Goal: Use online tool/utility

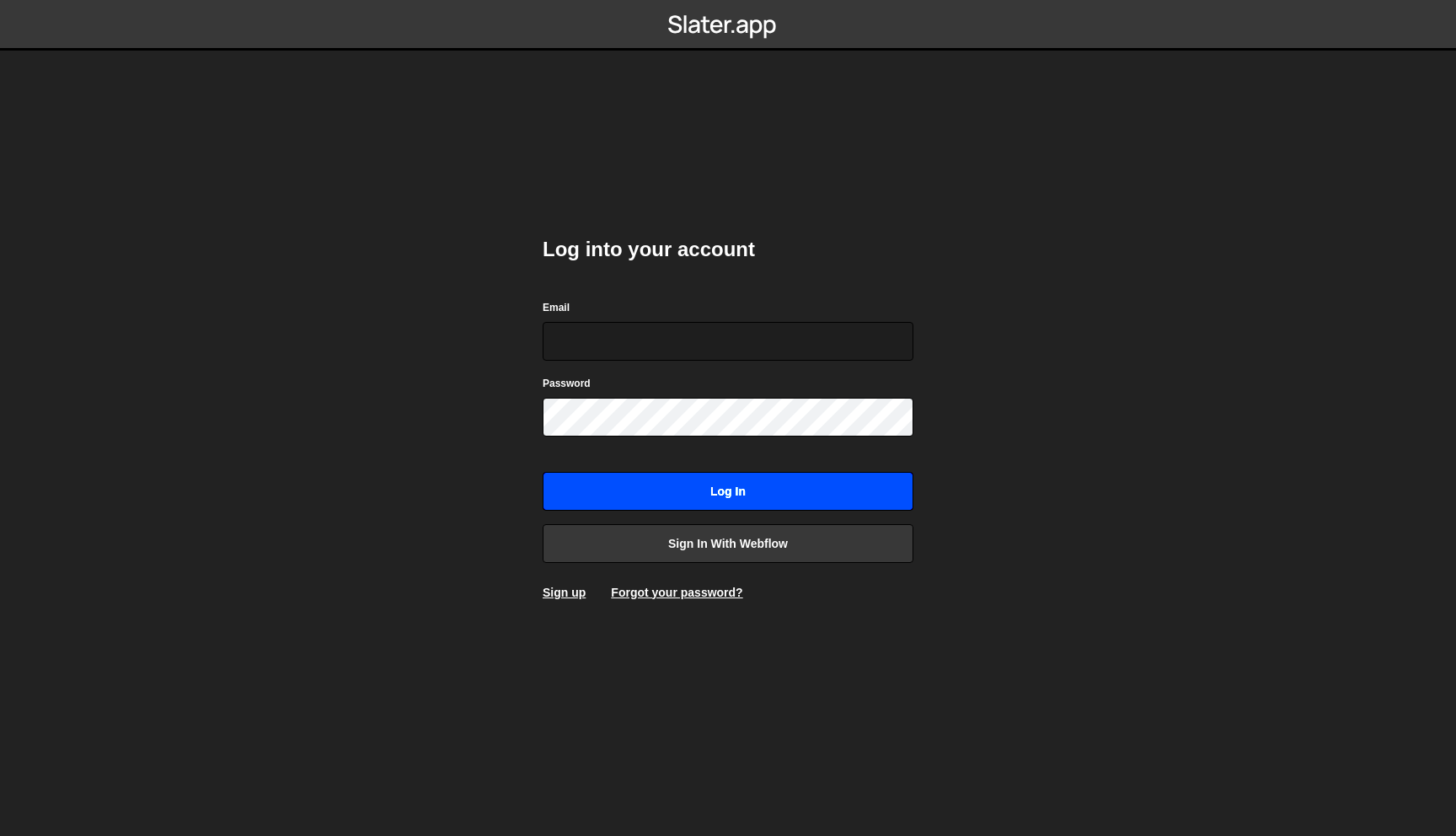
type input "[PERSON_NAME][EMAIL_ADDRESS][DOMAIN_NAME]"
click at [710, 488] on input "Log in" at bounding box center [728, 491] width 371 height 39
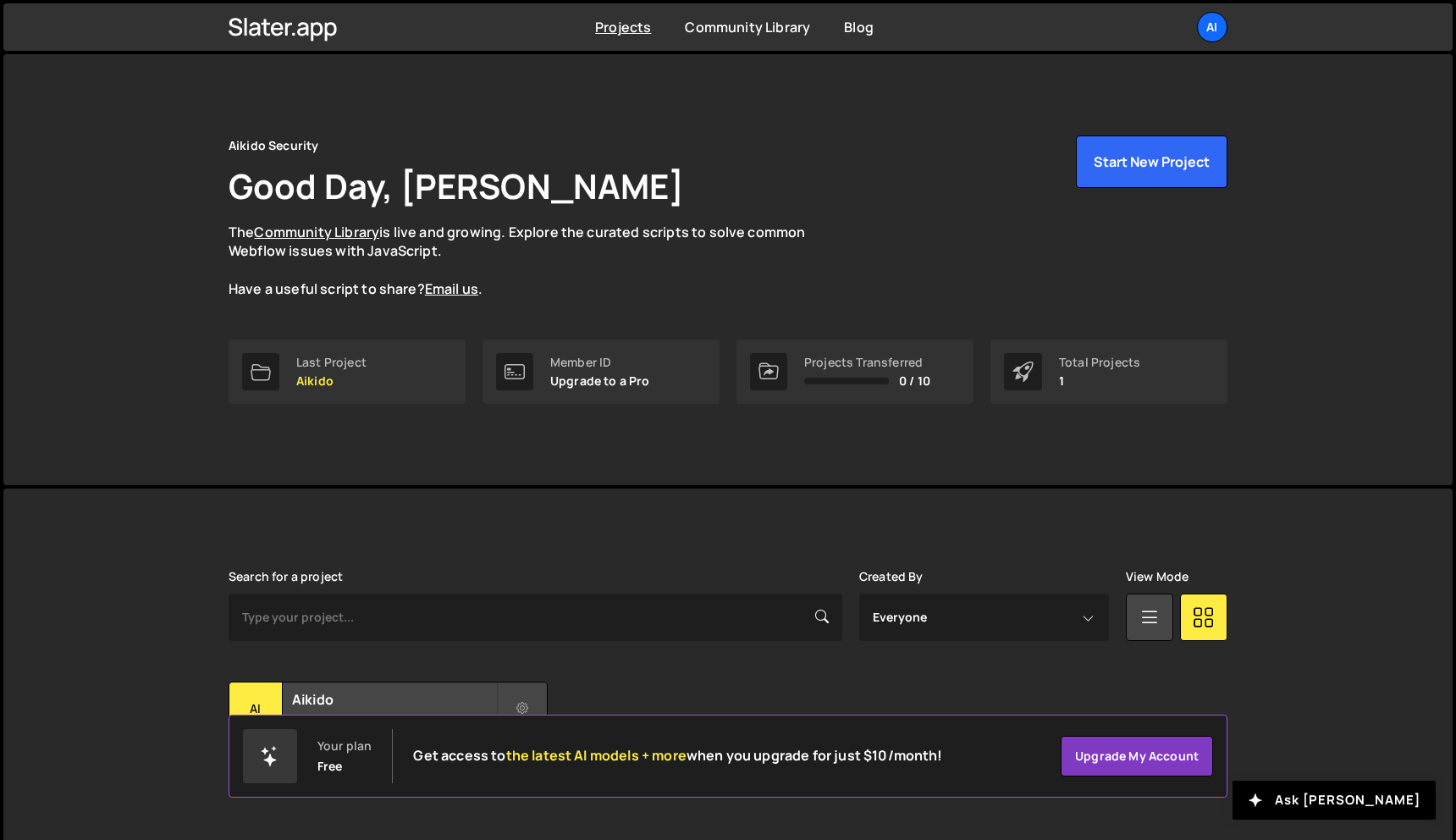
scroll to position [32, 0]
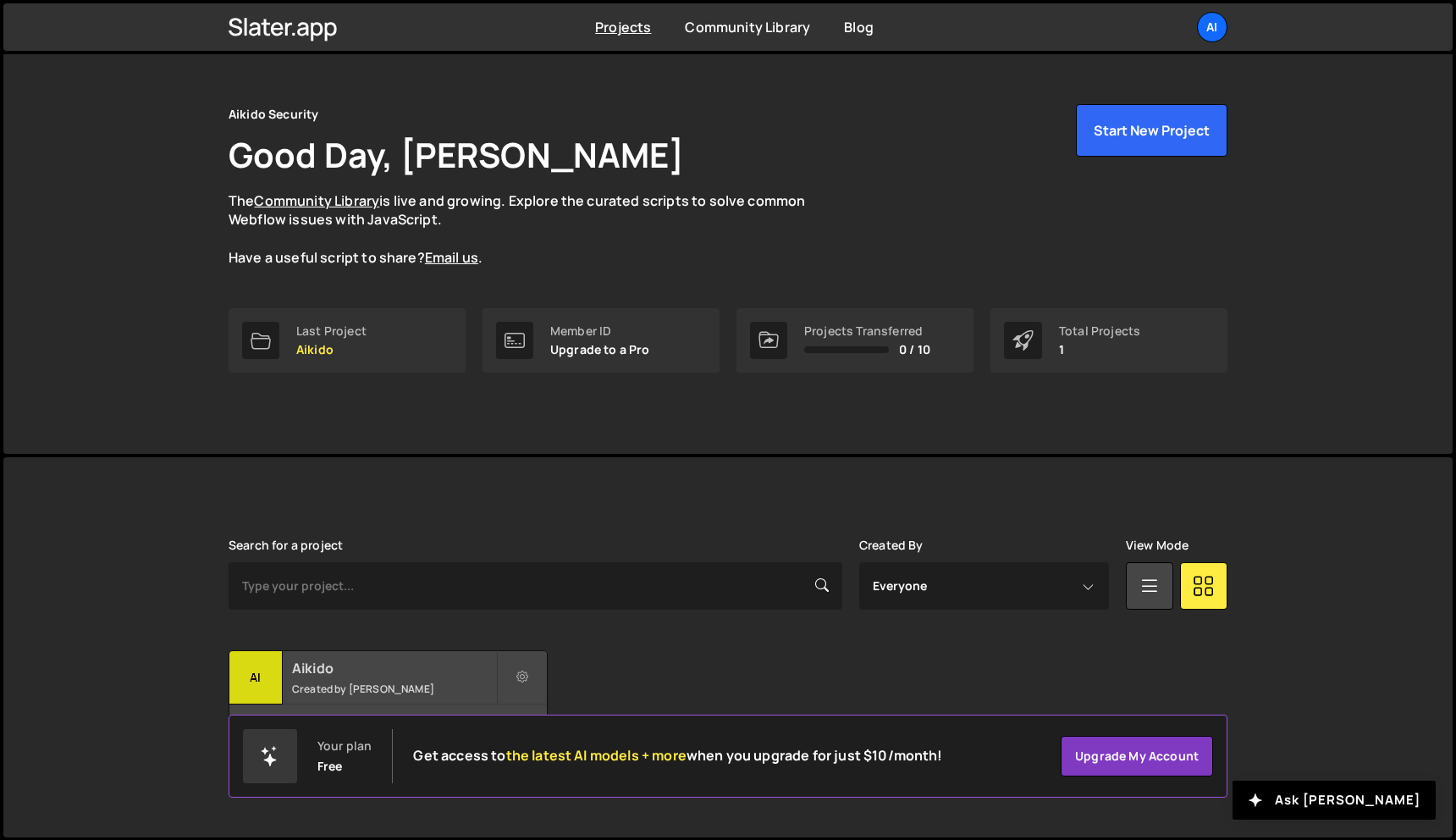
click at [249, 681] on div "Ai" at bounding box center [257, 678] width 54 height 54
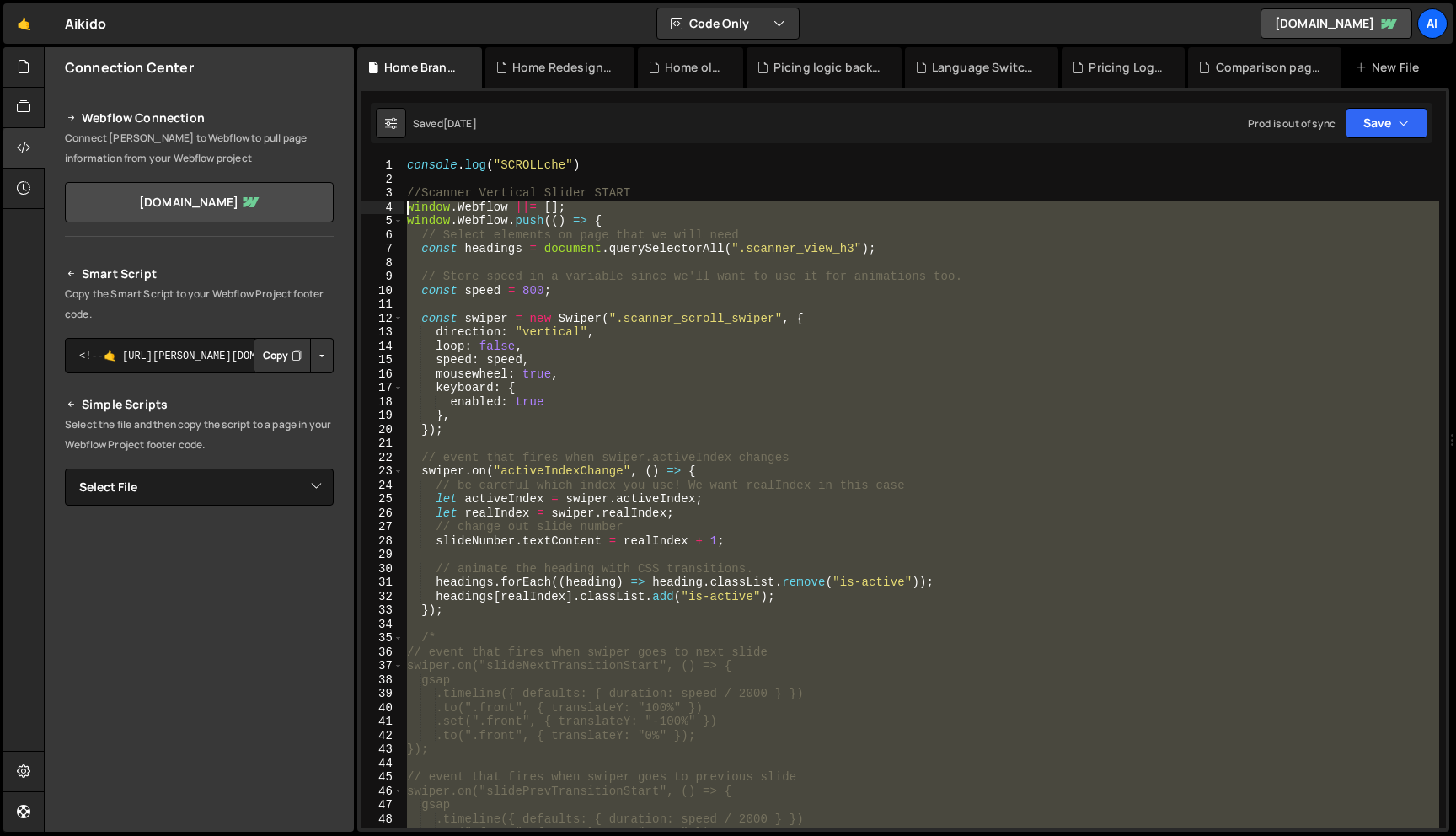
drag, startPoint x: 454, startPoint y: 471, endPoint x: 394, endPoint y: 202, distance: 275.6
click at [394, 202] on div "}); 1 2 3 4 5 6 7 8 9 10 11 12 13 14 15 16 17 18 19 20 21 22 23 24 25 26 27 28 …" at bounding box center [903, 494] width 1085 height 670
type textarea "window.Webflow ||= []; window.Webflow.push(() => {"
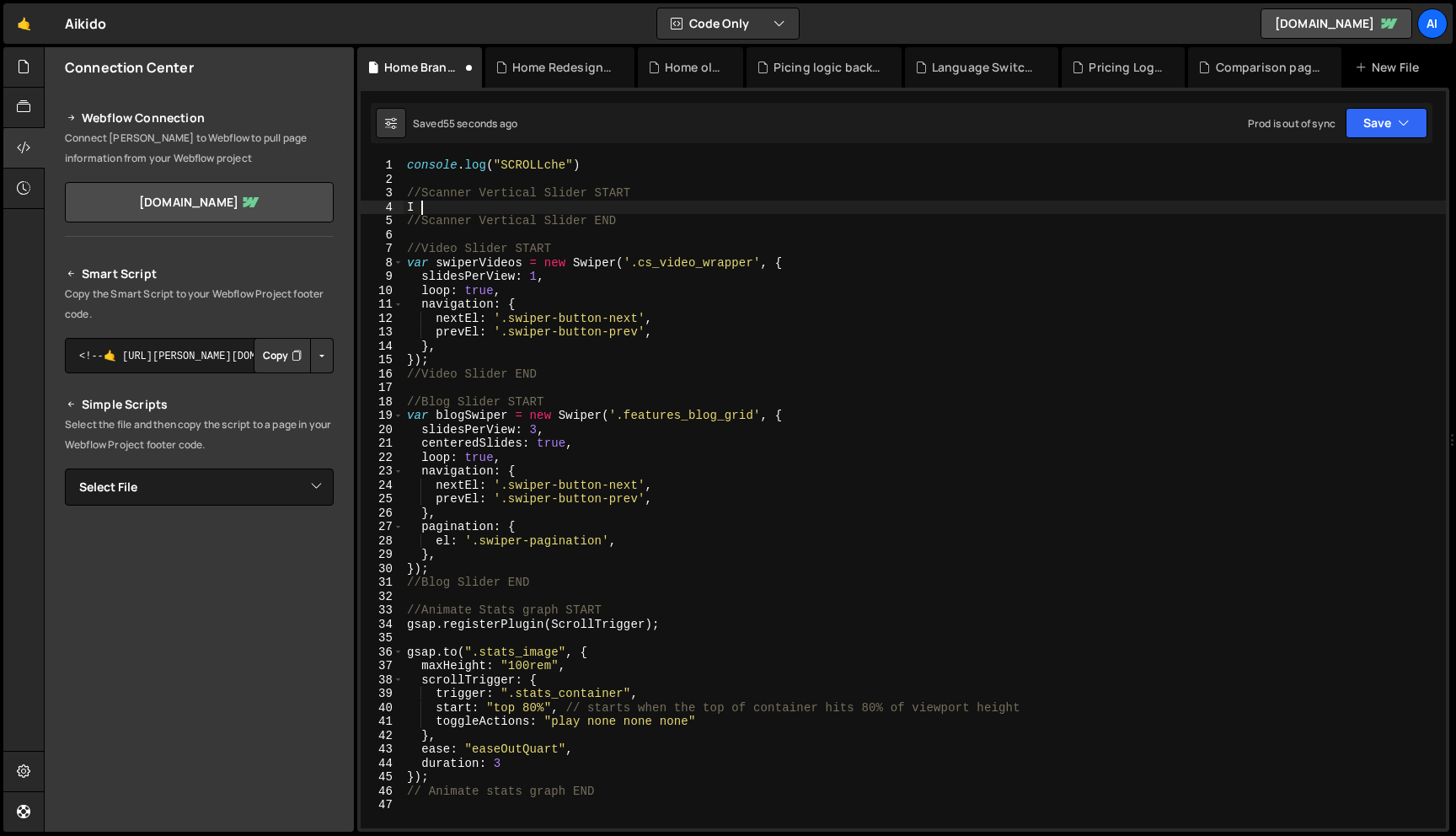
type textarea "I"
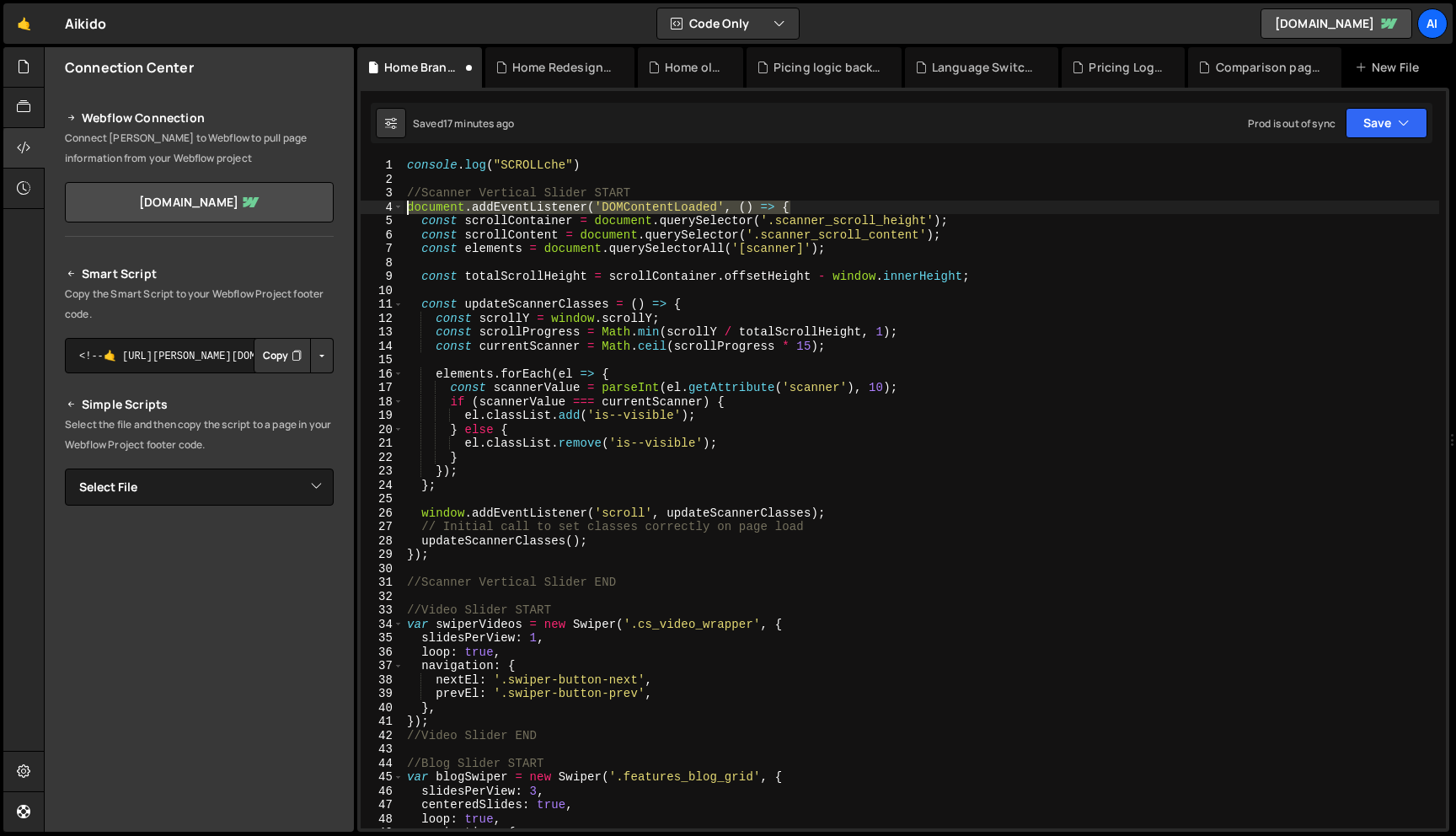
drag, startPoint x: 805, startPoint y: 205, endPoint x: 359, endPoint y: 206, distance: 446.0
click at [359, 206] on div "XXXXXXXXXXXXXXXXXXXXXXXXXXXXXXXXXXXXXXXXXXXXXXXXXXXXXXXXXXXXXXXXXXXXXXXXXXXXXXX…" at bounding box center [903, 460] width 1092 height 745
type textarea "document.addEventListener('DOMContentLoaded', () => {"
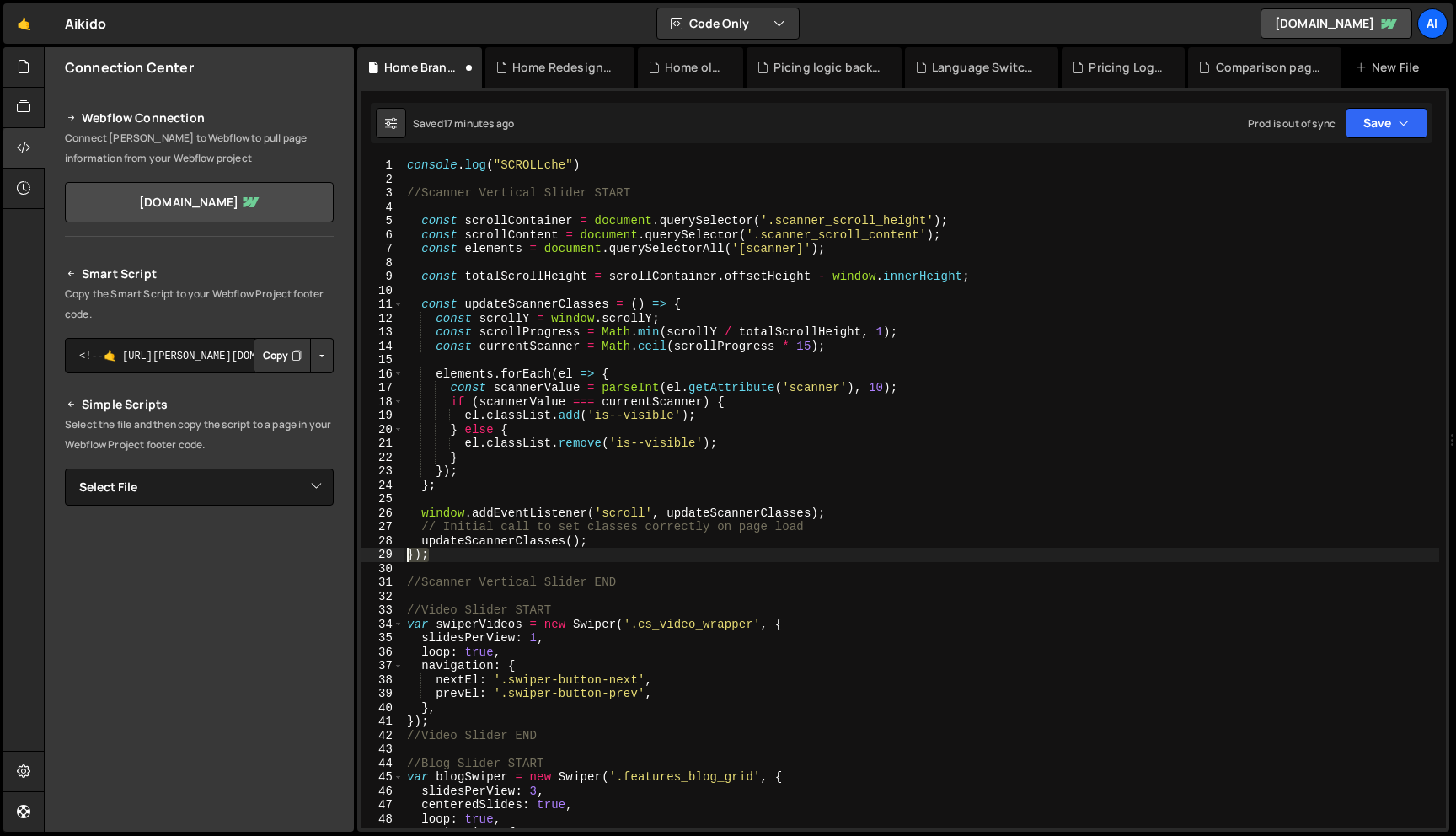
drag, startPoint x: 488, startPoint y: 557, endPoint x: 375, endPoint y: 557, distance: 113.0
click at [375, 557] on div "1 2 3 4 5 6 7 8 9 10 11 12 13 14 15 16 17 18 19 20 21 22 23 24 25 26 27 28 29 3…" at bounding box center [903, 494] width 1085 height 670
type textarea "});"
type textarea "updateScannerClasses();"
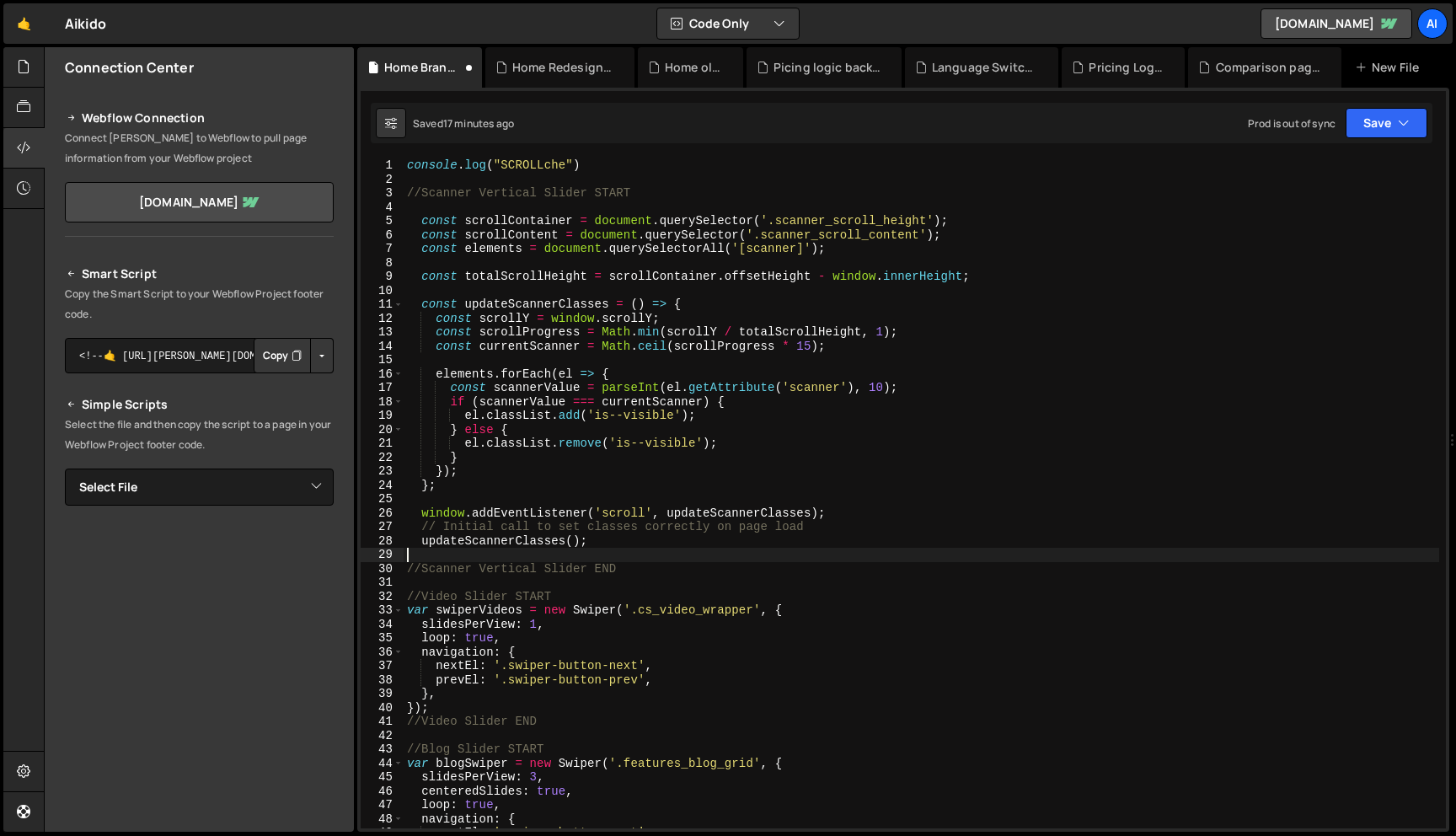
click at [414, 548] on div "console . log ( "SCROLLche" ) //Scanner Vertical Slider START const scrollConta…" at bounding box center [922, 508] width 1036 height 698
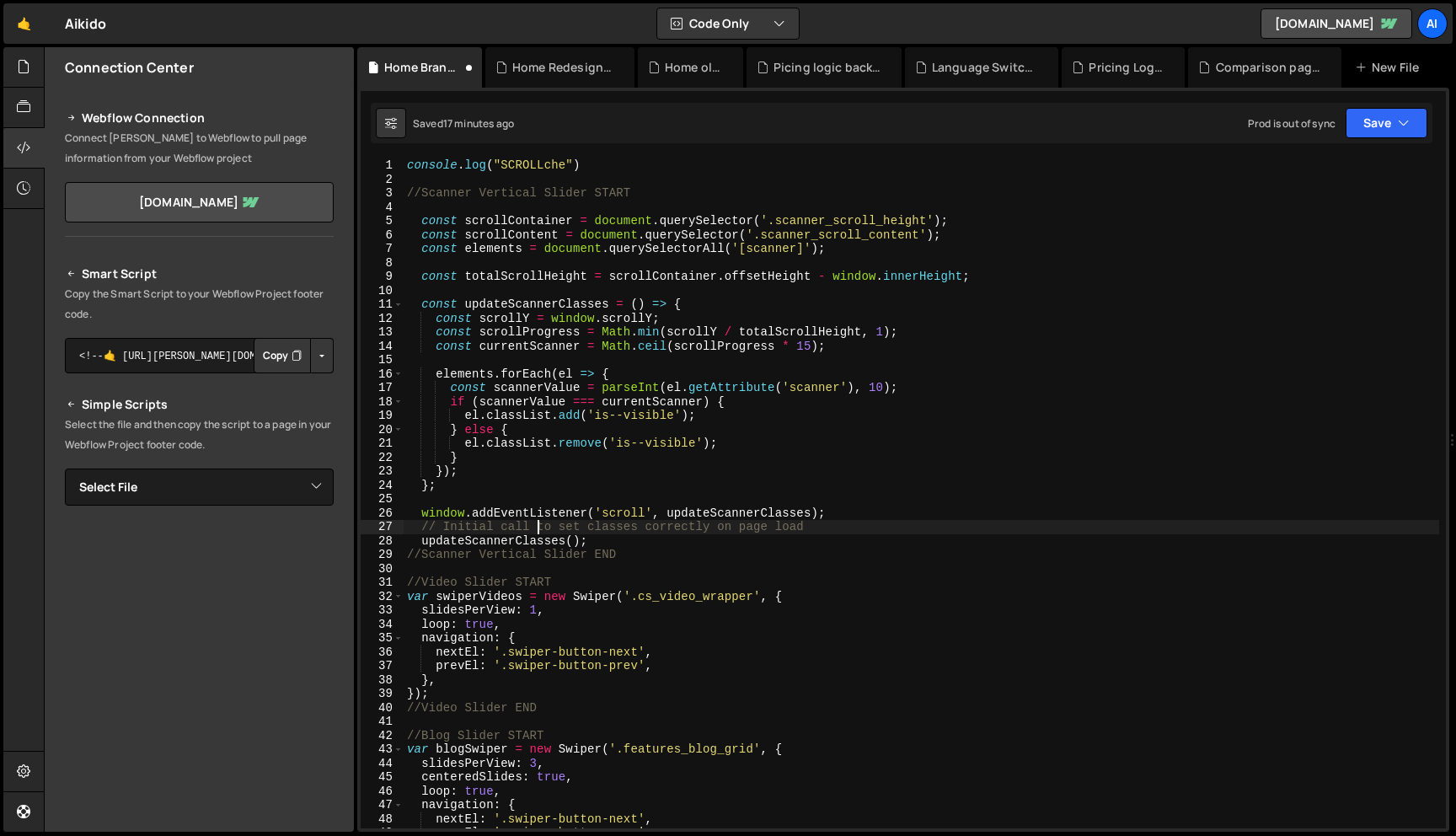
click at [534, 529] on div "console . log ( "SCROLLche" ) //Scanner Vertical Slider START const scrollConta…" at bounding box center [922, 508] width 1036 height 698
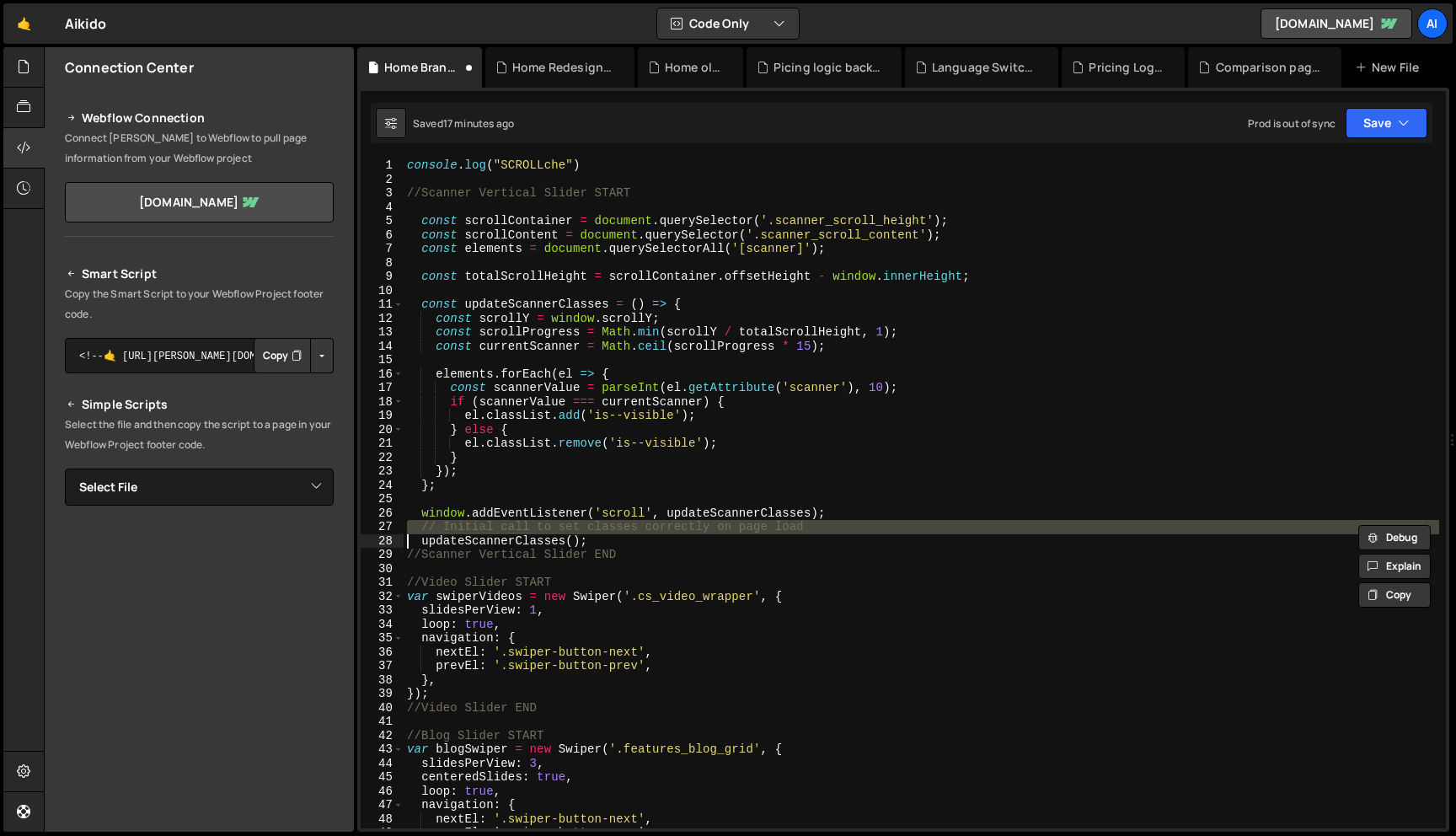
click at [424, 528] on div "console . log ( "SCROLLche" ) //Scanner Vertical Slider START const scrollConta…" at bounding box center [922, 494] width 1036 height 670
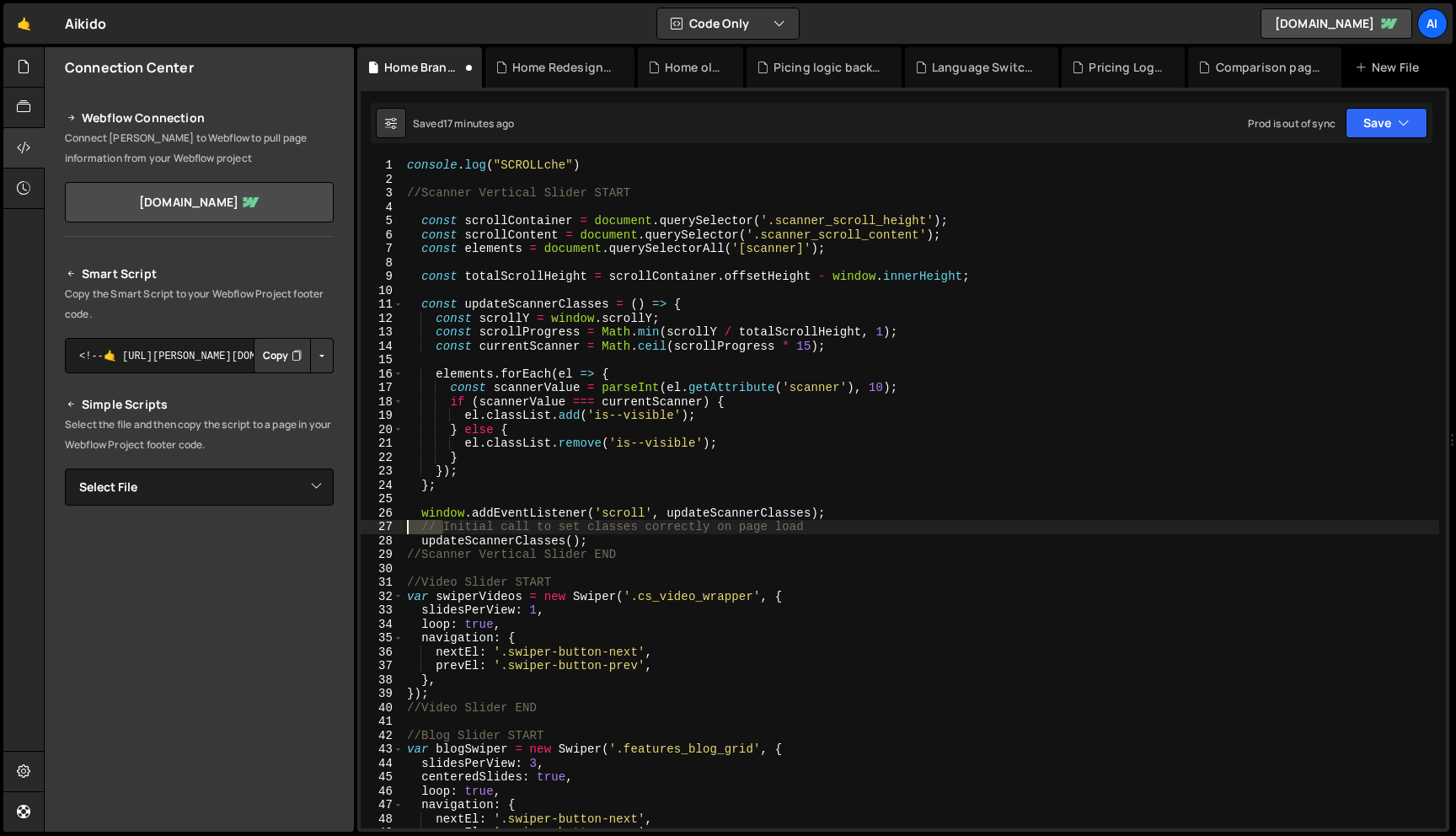
drag, startPoint x: 424, startPoint y: 528, endPoint x: 498, endPoint y: 531, distance: 74.1
click at [498, 531] on div "console . log ( "SCROLLche" ) //Scanner Vertical Slider START const scrollConta…" at bounding box center [922, 508] width 1036 height 698
click at [498, 531] on div "console . log ( "SCROLLche" ) //Scanner Vertical Slider START const scrollConta…" at bounding box center [922, 494] width 1036 height 670
click at [498, 531] on div "console . log ( "SCROLLche" ) //Scanner Vertical Slider START const scrollConta…" at bounding box center [922, 508] width 1036 height 698
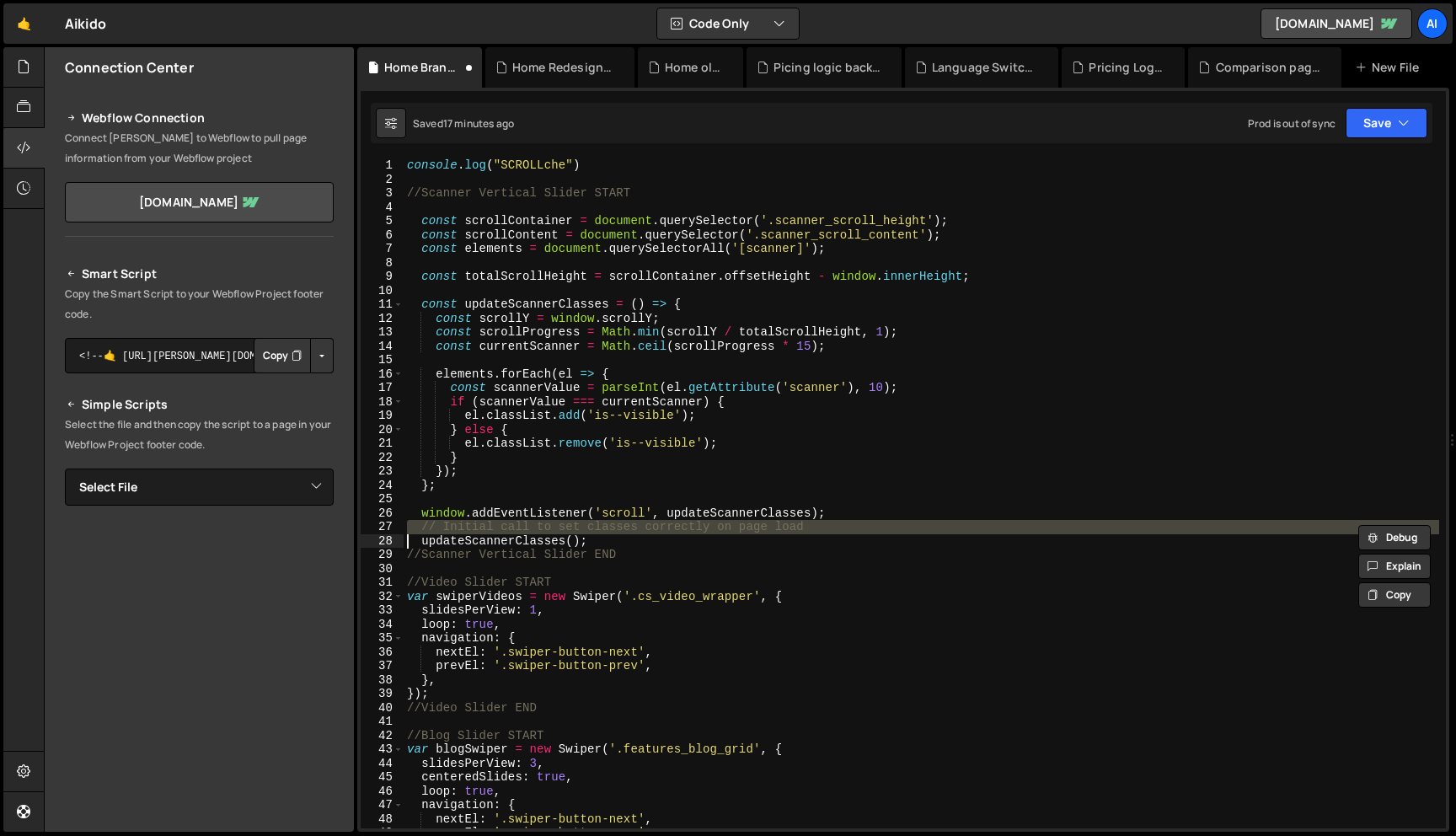
click at [498, 531] on div "console . log ( "SCROLLche" ) //Scanner Vertical Slider START const scrollConta…" at bounding box center [922, 508] width 1036 height 698
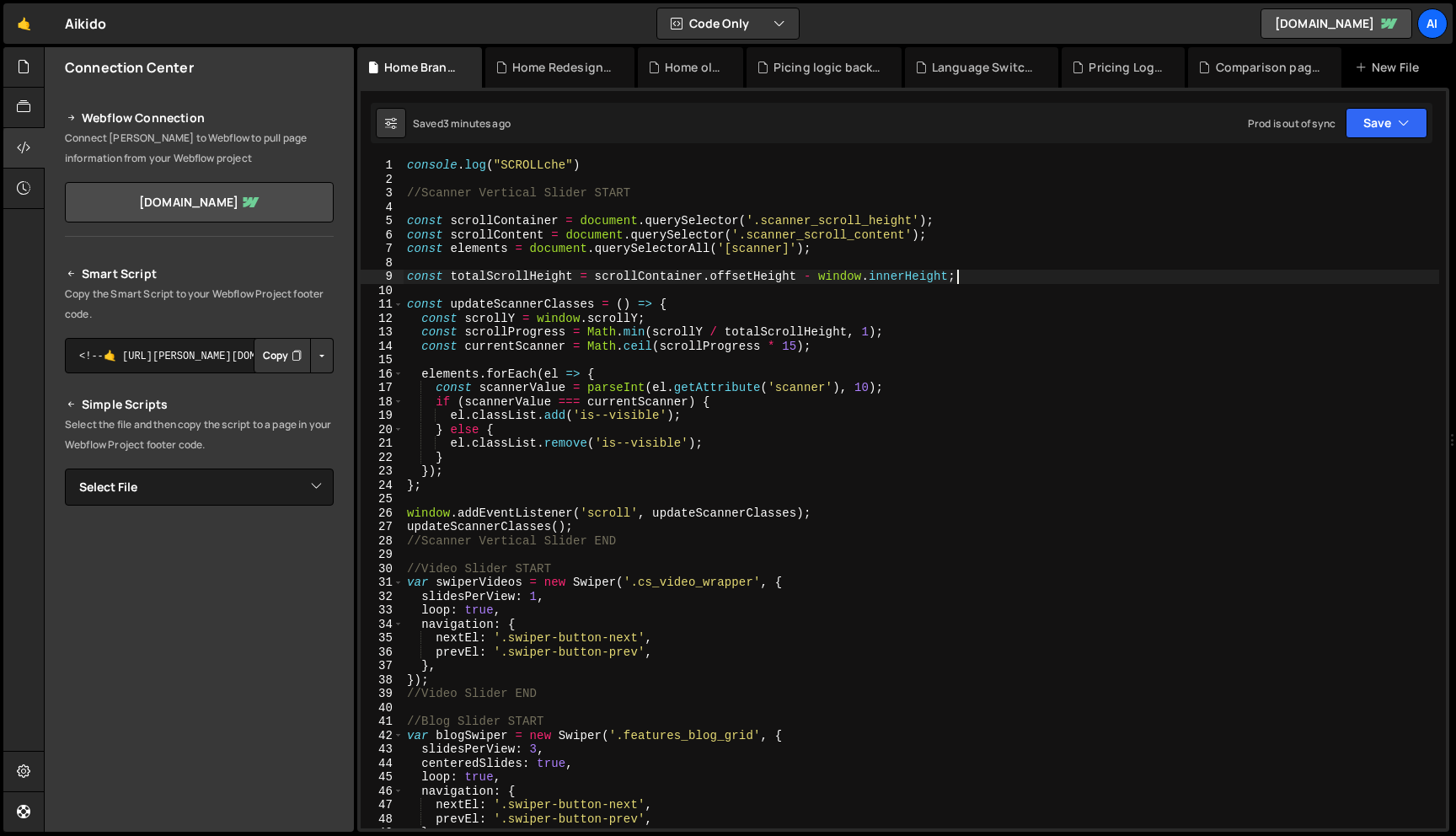
click at [981, 283] on div "console . log ( "SCROLLche" ) //Scanner Vertical Slider START const scrollConta…" at bounding box center [922, 508] width 1036 height 698
type textarea "const totalScrollHeight = scrollContainer.offsetHeight - window.innerHeight;"
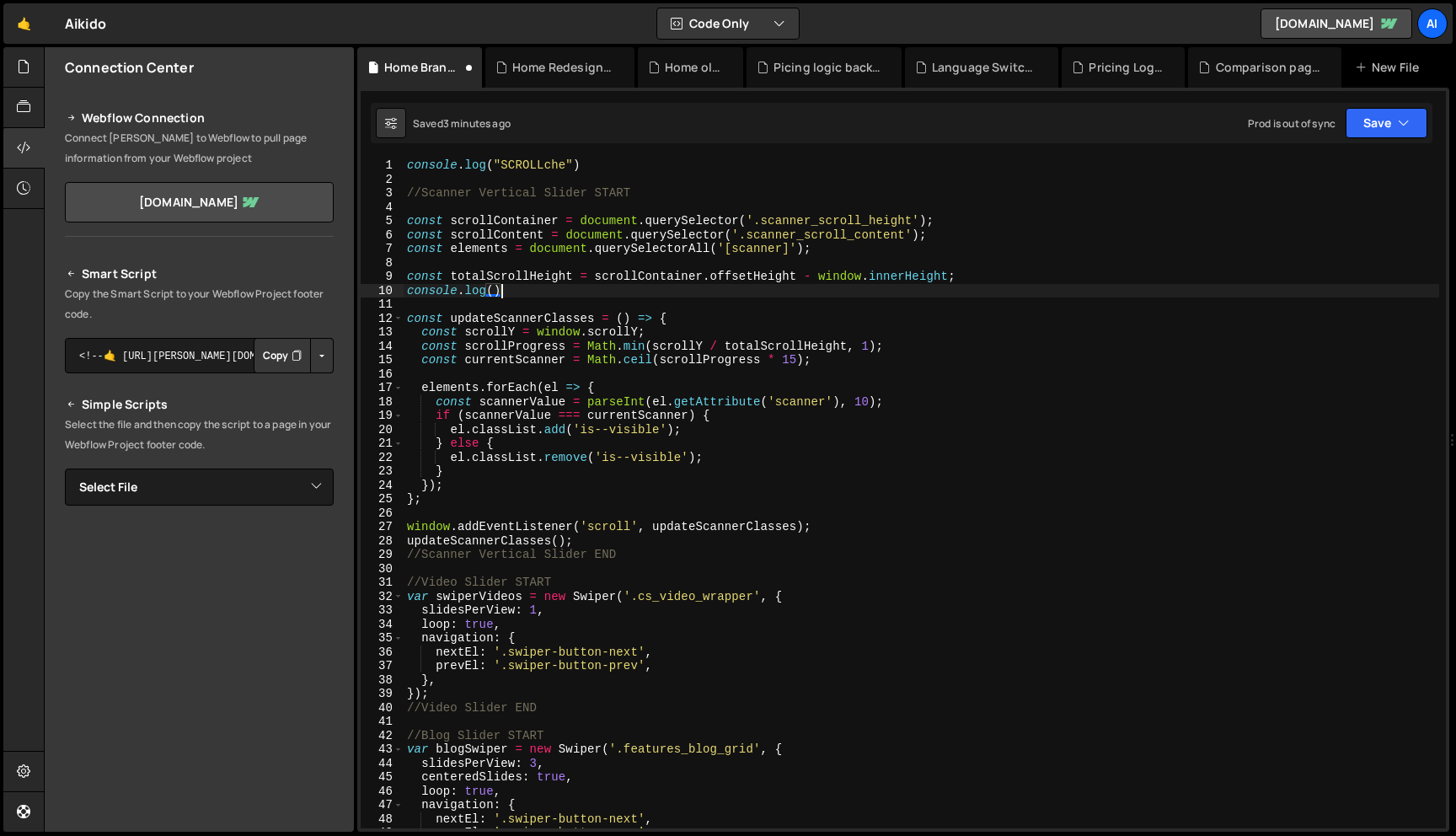
scroll to position [0, 5]
click at [525, 277] on div "console . log ( "SCROLLche" ) //Scanner Vertical Slider START const scrollConta…" at bounding box center [922, 508] width 1036 height 698
click at [492, 294] on div "console . log ( "SCROLLche" ) //Scanner Vertical Slider START const scrollConta…" at bounding box center [922, 508] width 1036 height 698
paste textarea "totalScrollHeight"
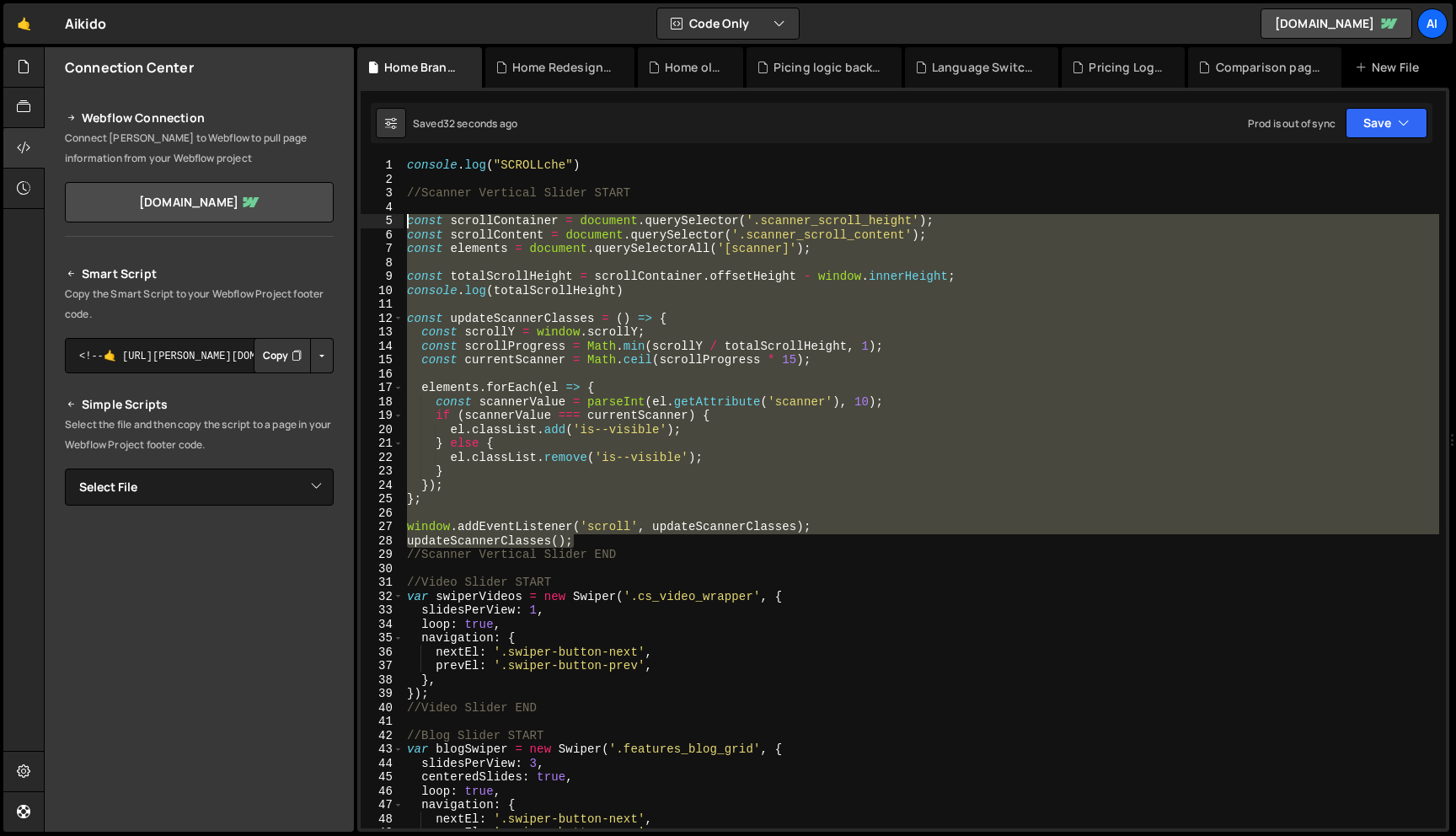
drag, startPoint x: 593, startPoint y: 543, endPoint x: 391, endPoint y: 225, distance: 376.7
click at [391, 225] on div "console.log(totalScrollHeight) 1 2 3 4 5 6 7 8 9 10 11 12 13 14 15 16 17 18 19 …" at bounding box center [903, 494] width 1085 height 670
type textarea "const scrollContainer = document.querySelector('.scanner_scroll_height'); const…"
click at [412, 204] on div "console . log ( "SCROLLche" ) //Scanner Vertical Slider START const scrollConta…" at bounding box center [922, 508] width 1036 height 698
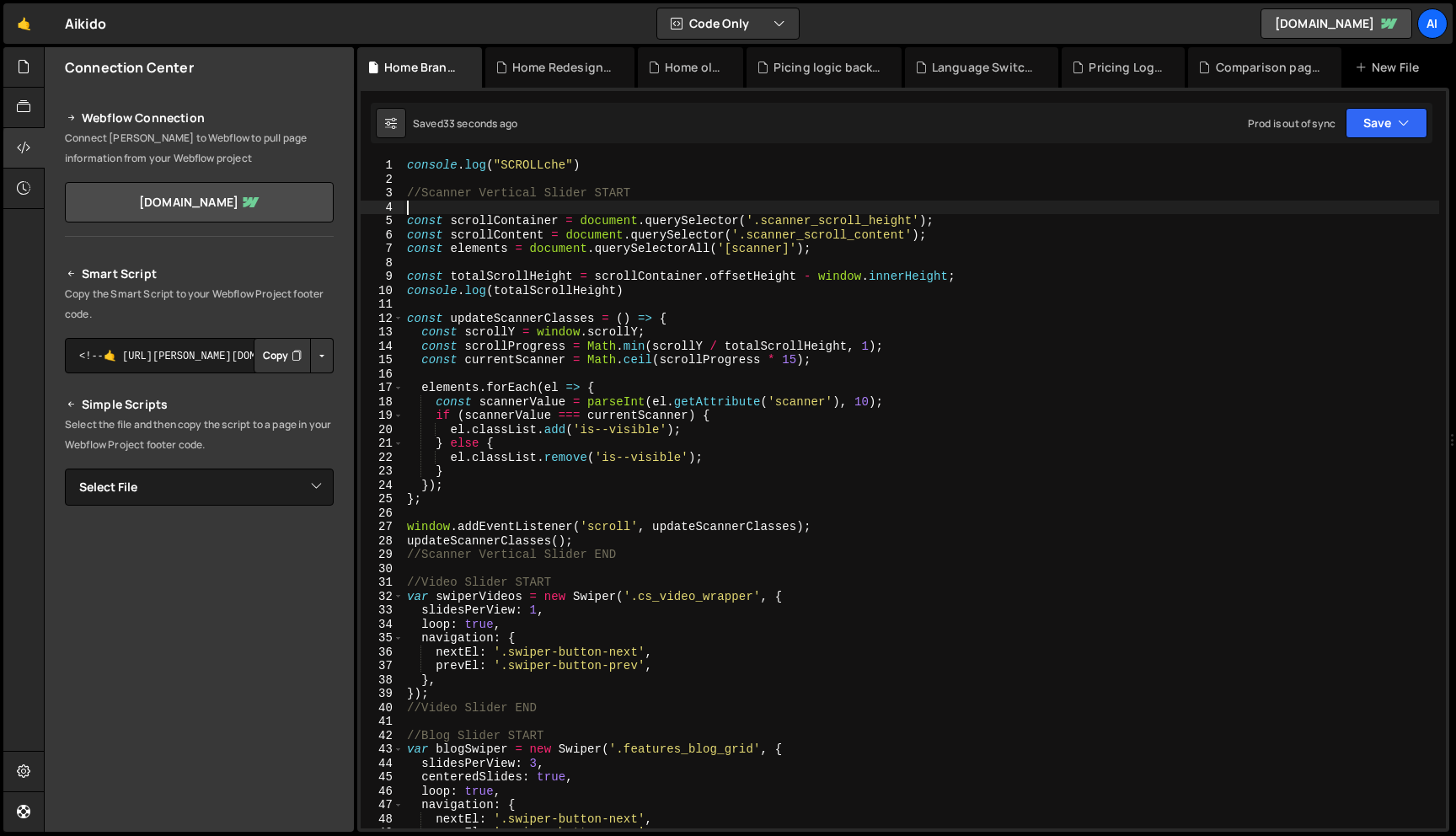
scroll to position [0, 0]
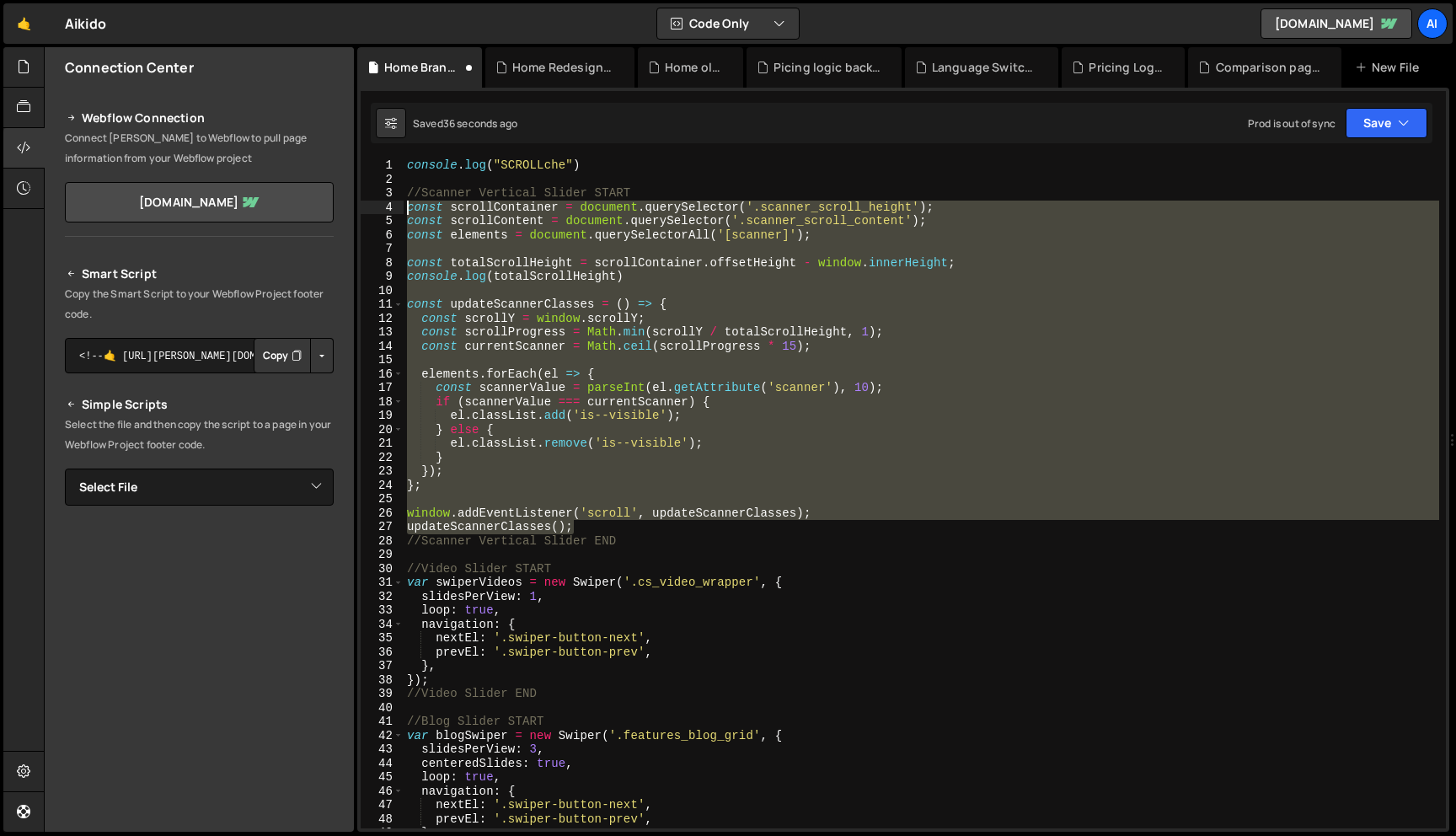
drag, startPoint x: 579, startPoint y: 526, endPoint x: 401, endPoint y: 213, distance: 360.1
click at [401, 213] on div "//Scanner Vertical Slider START 1 2 3 4 5 6 7 8 9 10 11 12 13 14 15 16 17 18 19…" at bounding box center [903, 494] width 1085 height 670
click at [401, 214] on div "5" at bounding box center [382, 221] width 43 height 15
click at [423, 219] on div "console . log ( "SCROLLche" ) //Scanner Vertical Slider START const scrollConta…" at bounding box center [922, 494] width 1036 height 670
drag, startPoint x: 407, startPoint y: 208, endPoint x: 607, endPoint y: 524, distance: 374.0
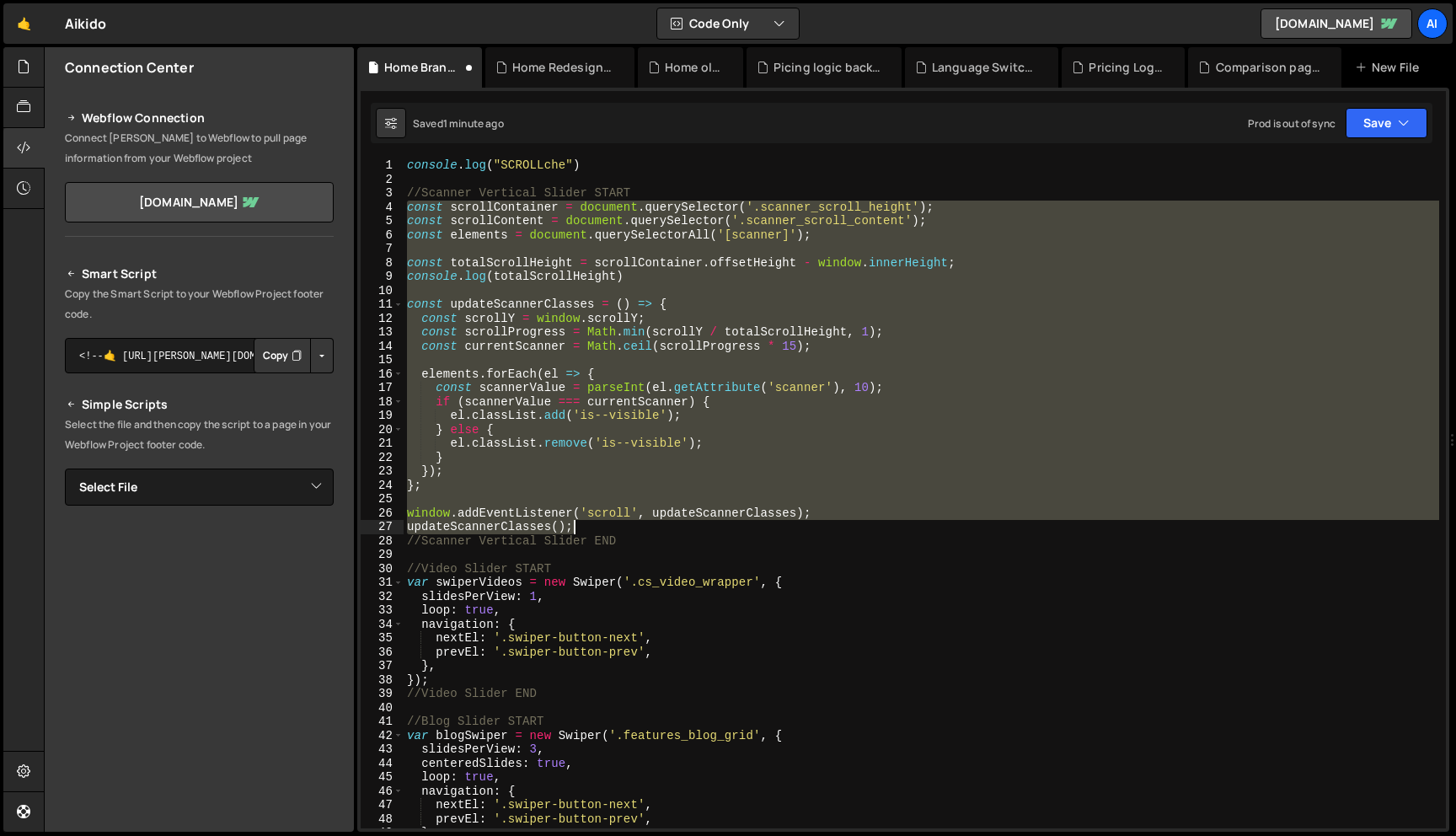
click at [607, 524] on div "console . log ( "SCROLLche" ) //Scanner Vertical Slider START const scrollConta…" at bounding box center [922, 508] width 1036 height 698
paste textarea
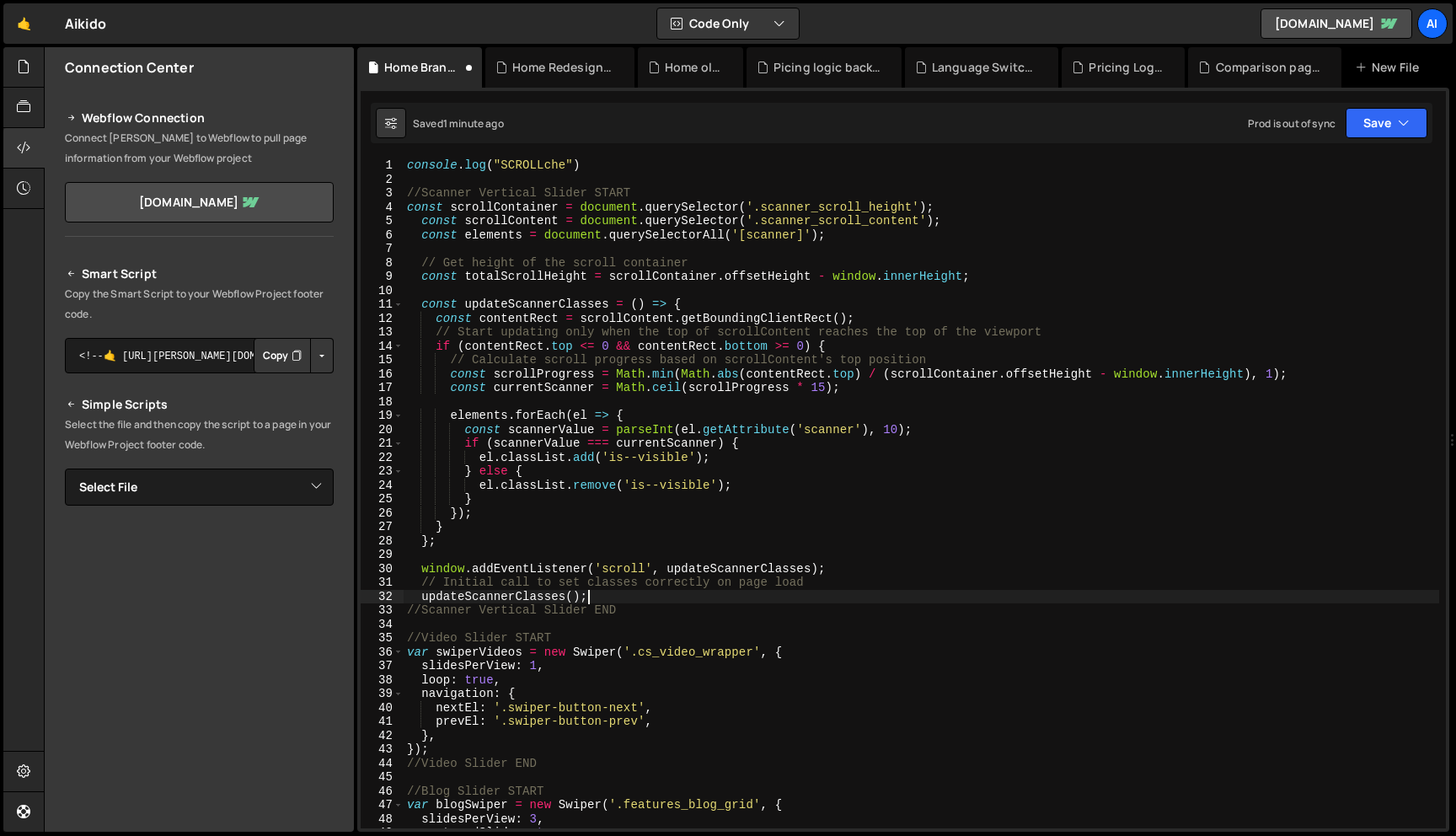
click at [574, 587] on div "console . log ( "SCROLLche" ) //Scanner Vertical Slider START const scrollConta…" at bounding box center [922, 508] width 1036 height 698
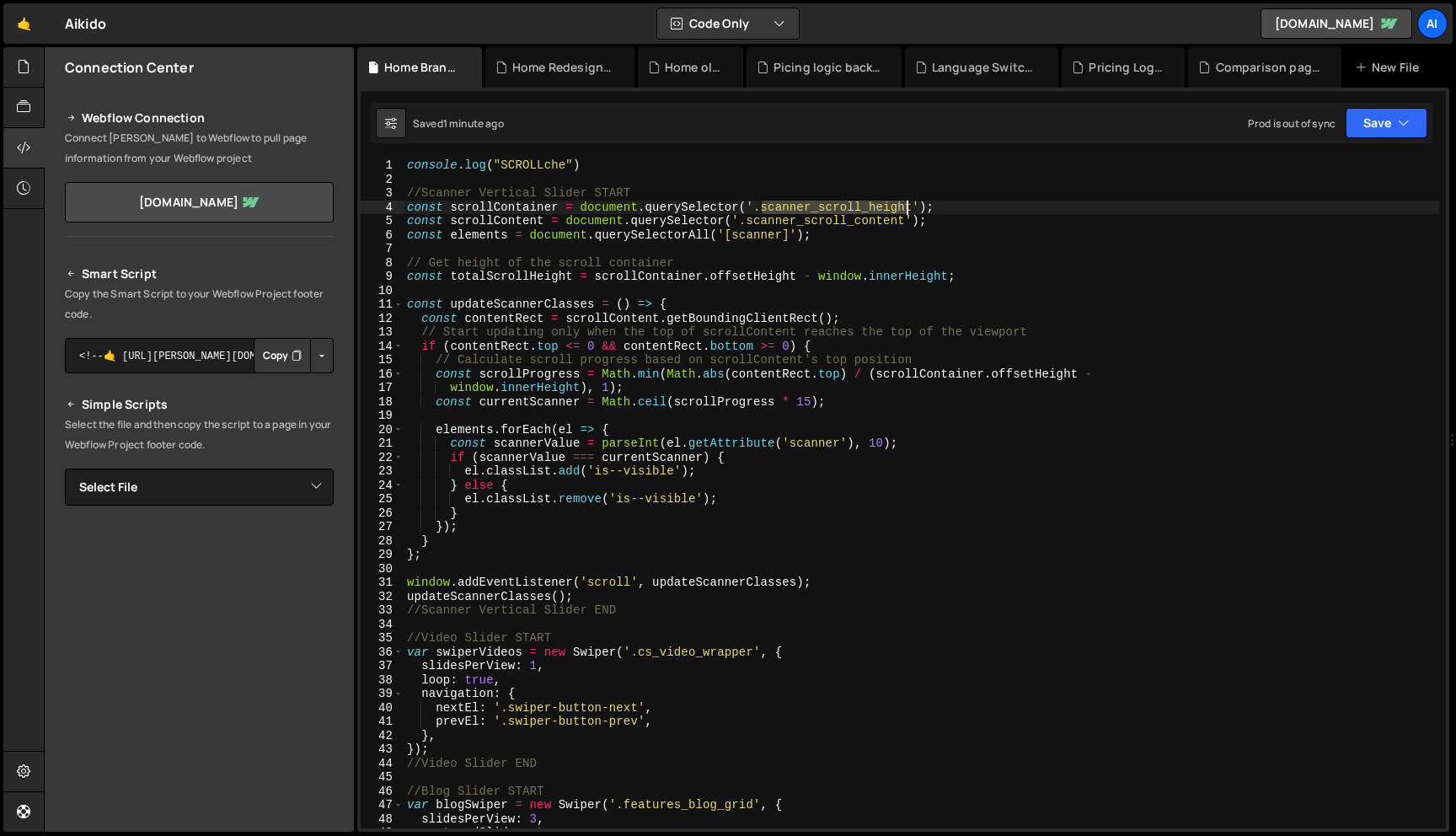
drag, startPoint x: 764, startPoint y: 209, endPoint x: 913, endPoint y: 207, distance: 149.0
click at [913, 207] on div "console . log ( "SCROLLche" ) //Scanner Vertical Slider START const scrollConta…" at bounding box center [922, 508] width 1036 height 698
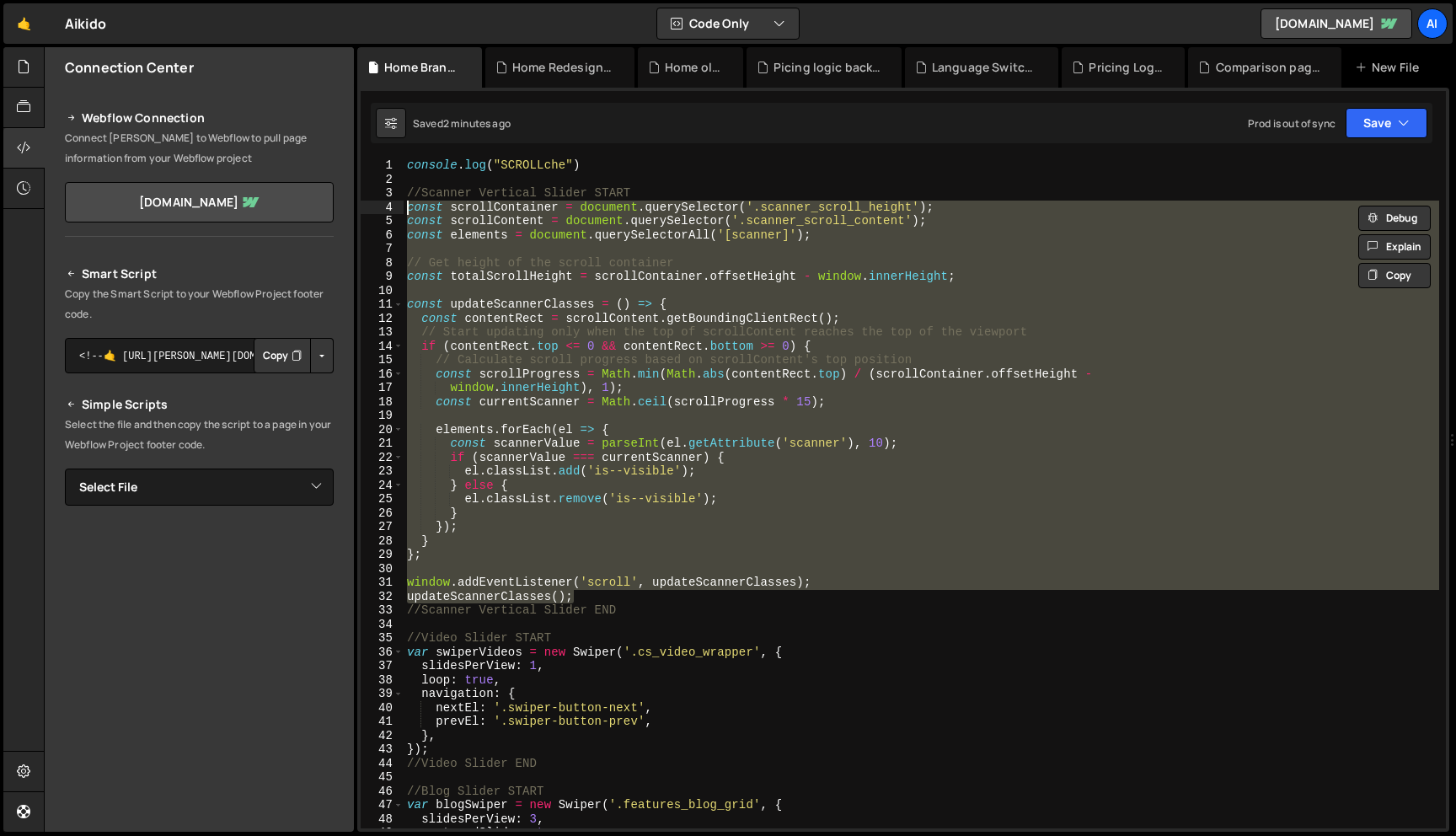
drag, startPoint x: 591, startPoint y: 595, endPoint x: 404, endPoint y: 208, distance: 429.8
click at [404, 208] on div "console . log ( "SCROLLche" ) //Scanner Vertical Slider START const scrollConta…" at bounding box center [922, 508] width 1036 height 698
paste textarea "updateScannerClasses("
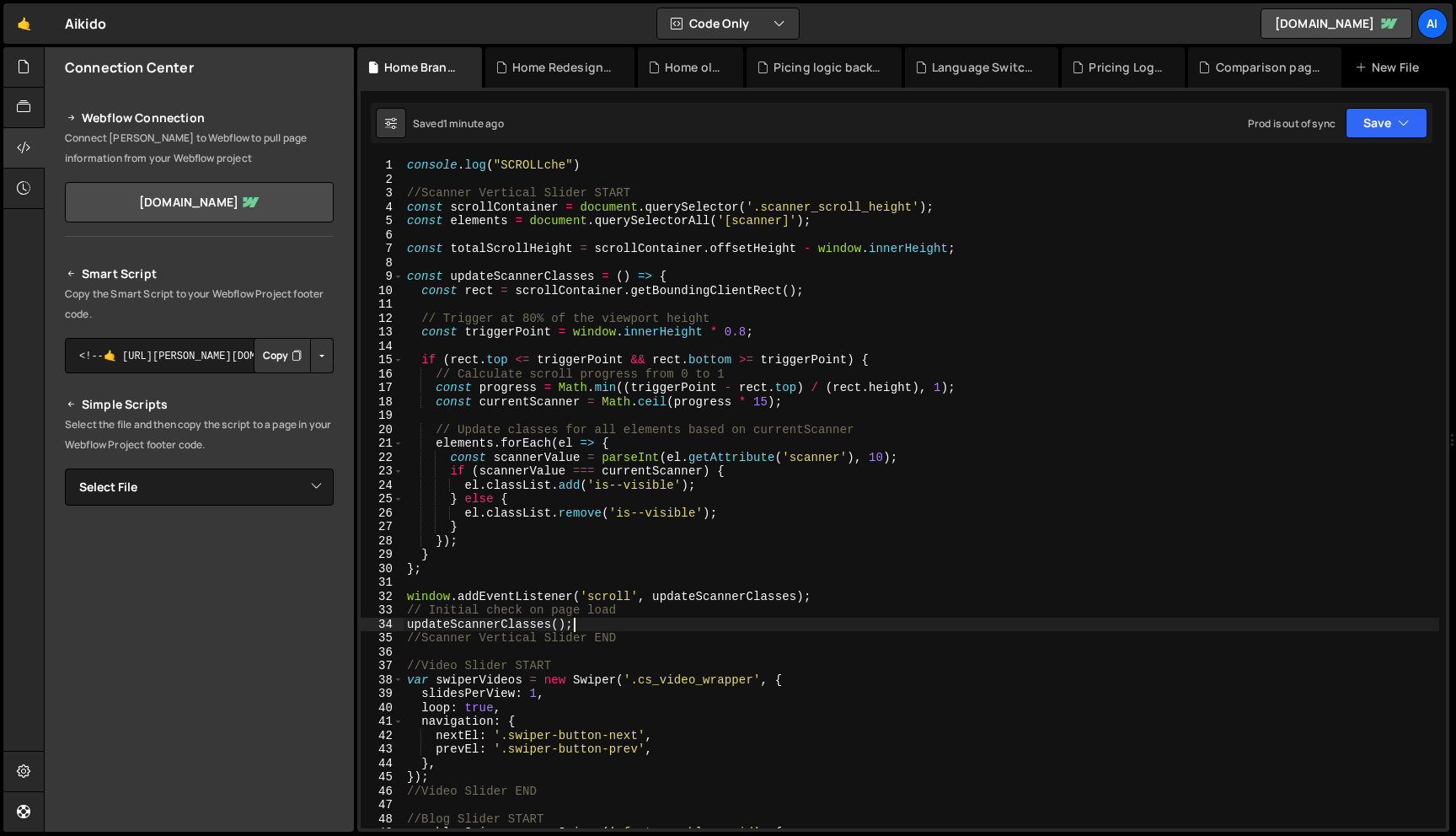
click at [748, 330] on div "console . log ( "SCROLLche" ) //Scanner Vertical Slider START const scrollConta…" at bounding box center [922, 508] width 1036 height 698
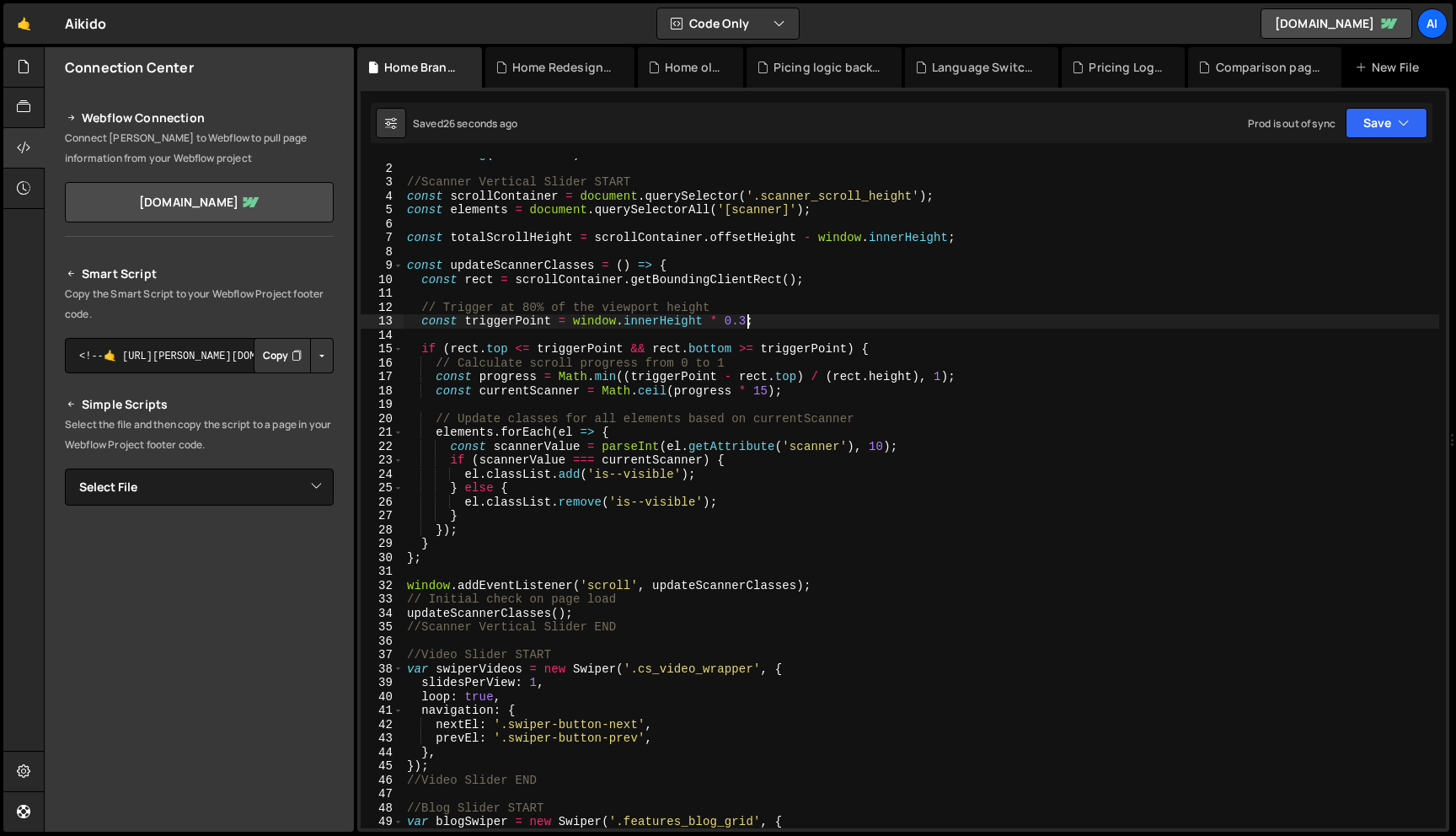
scroll to position [26, 0]
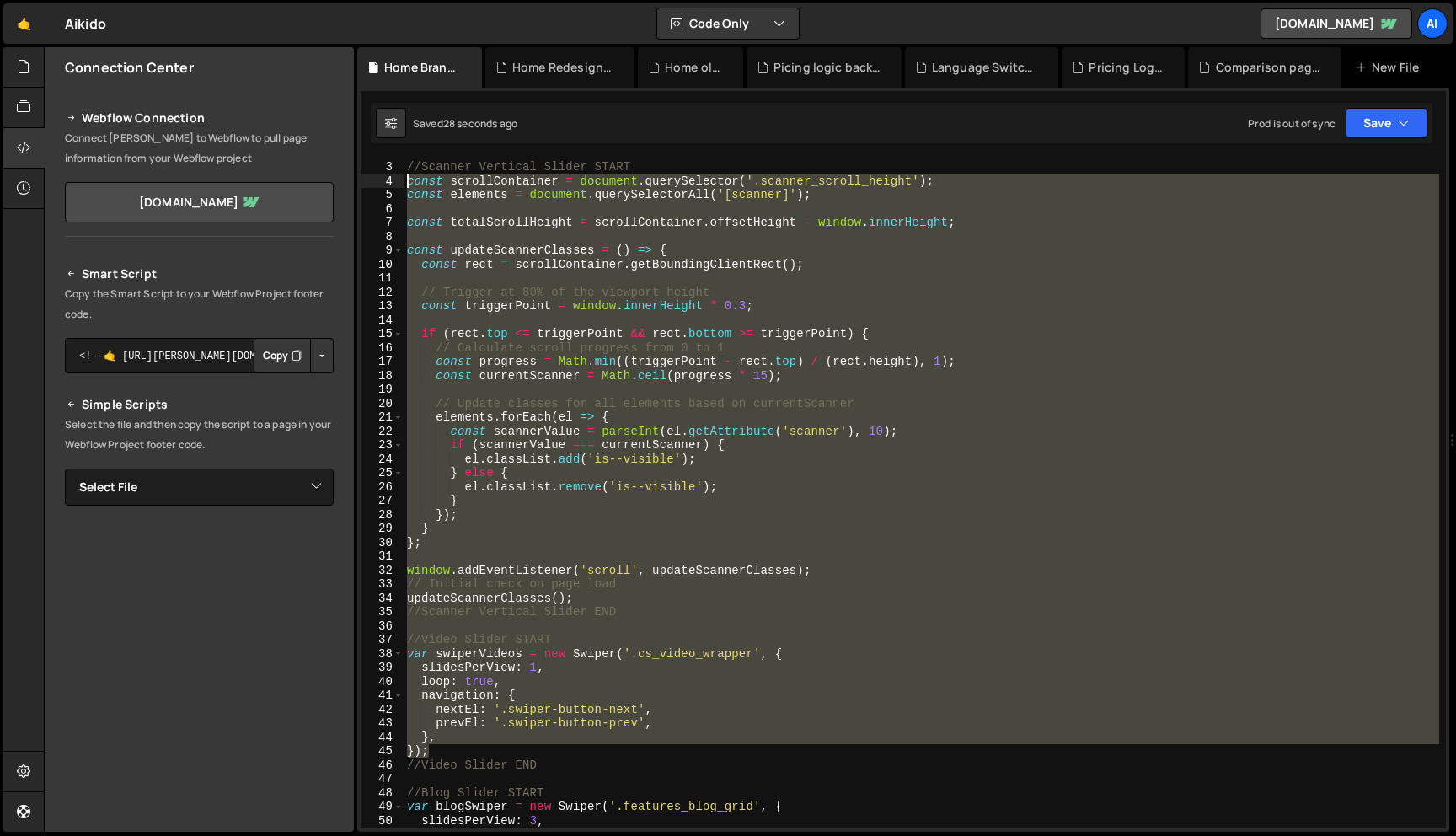
drag, startPoint x: 435, startPoint y: 748, endPoint x: 400, endPoint y: 176, distance: 573.1
click at [400, 176] on div "const triggerPoint = window.innerHeight * 0.3; 2 3 4 5 6 7 8 9 10 11 12 13 14 1…" at bounding box center [903, 494] width 1085 height 670
click at [798, 478] on div "//Scanner Vertical Slider START const scrollContainer = document . querySelecto…" at bounding box center [922, 494] width 1036 height 670
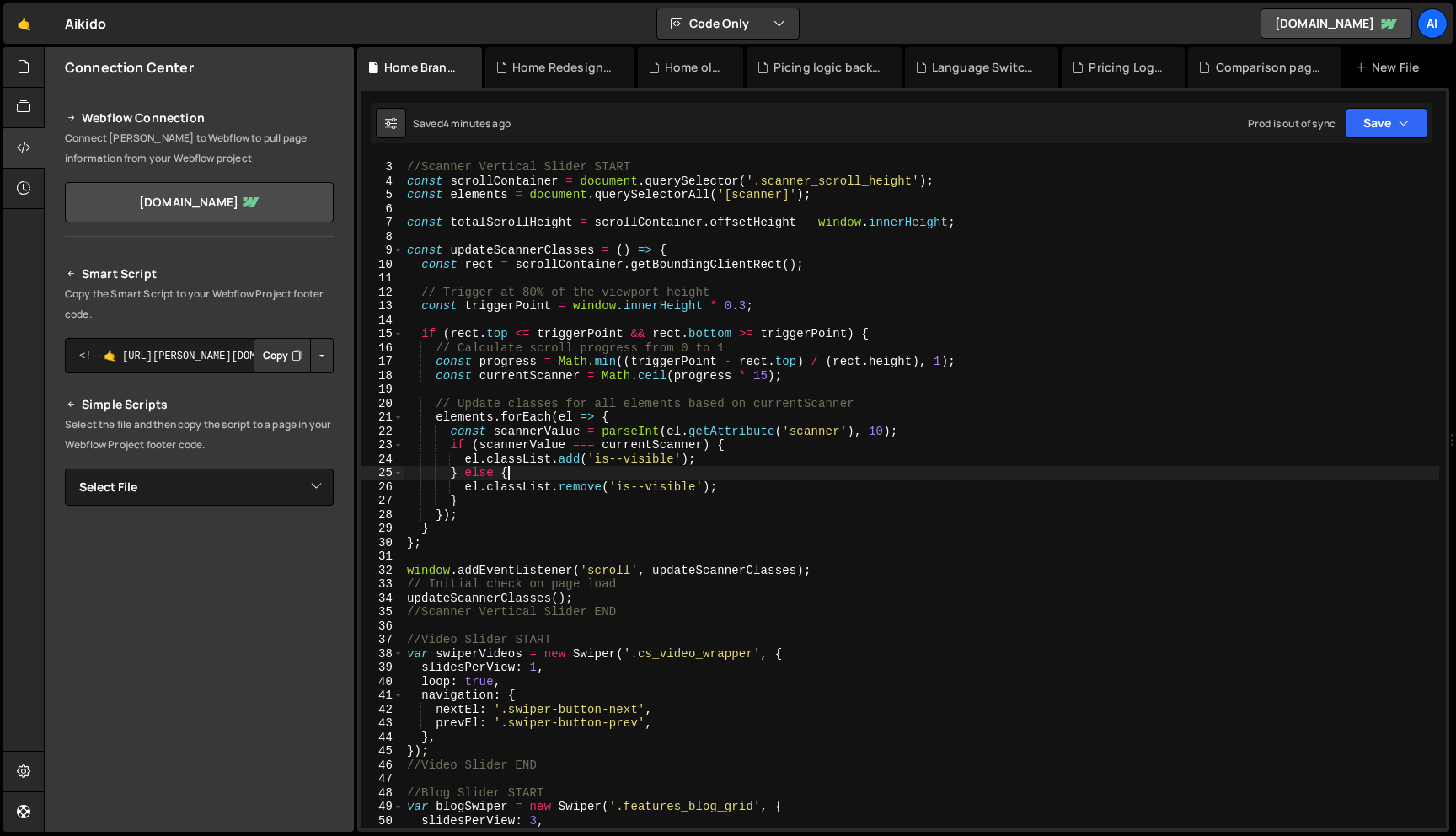
scroll to position [0, 6]
click at [566, 584] on div "//Scanner Vertical Slider START const scrollContainer = document . querySelecto…" at bounding box center [922, 495] width 1036 height 698
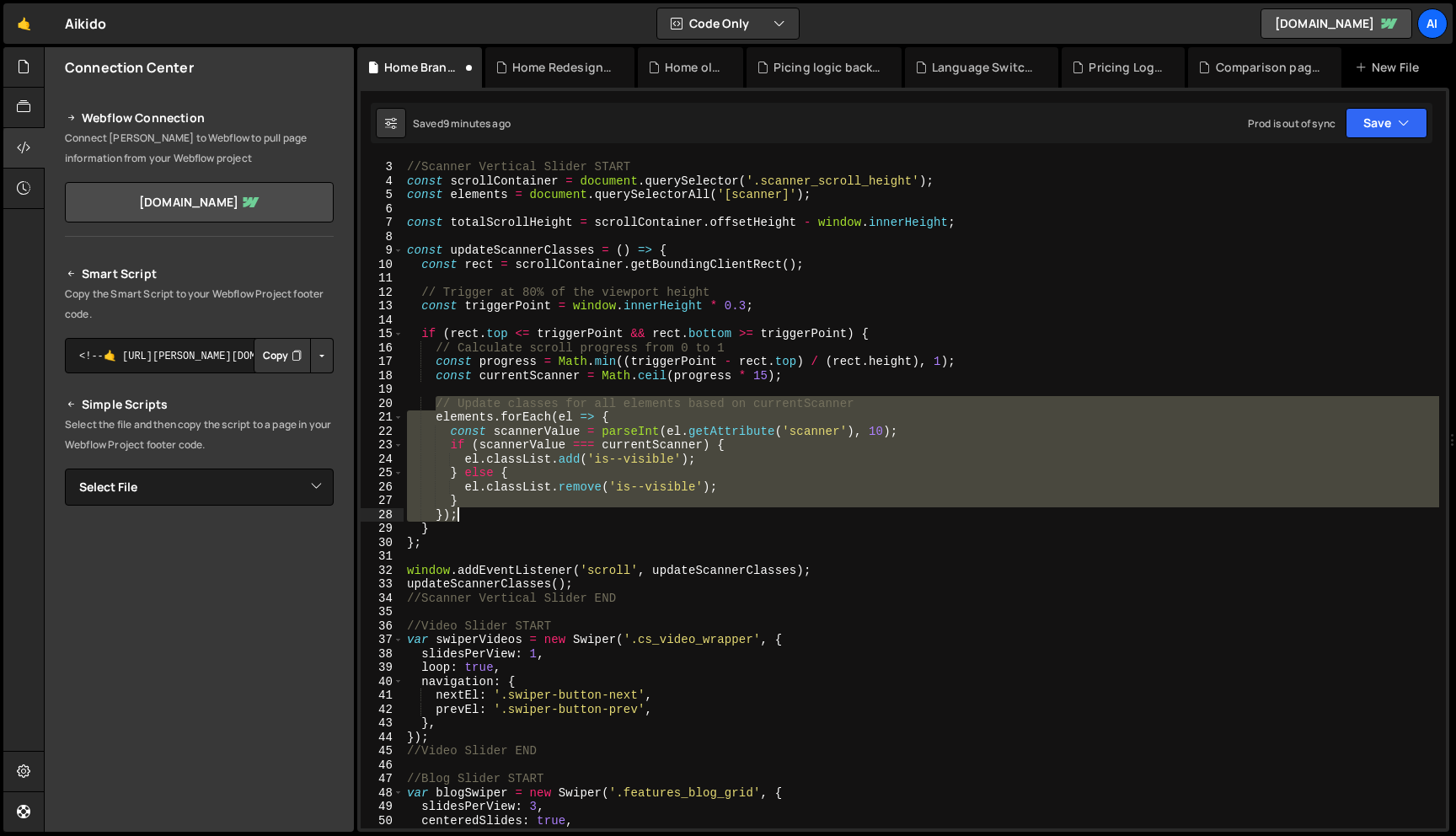
drag, startPoint x: 435, startPoint y: 404, endPoint x: 471, endPoint y: 513, distance: 114.8
click at [471, 513] on div "//Scanner Vertical Slider START const scrollContainer = document . querySelecto…" at bounding box center [922, 495] width 1036 height 698
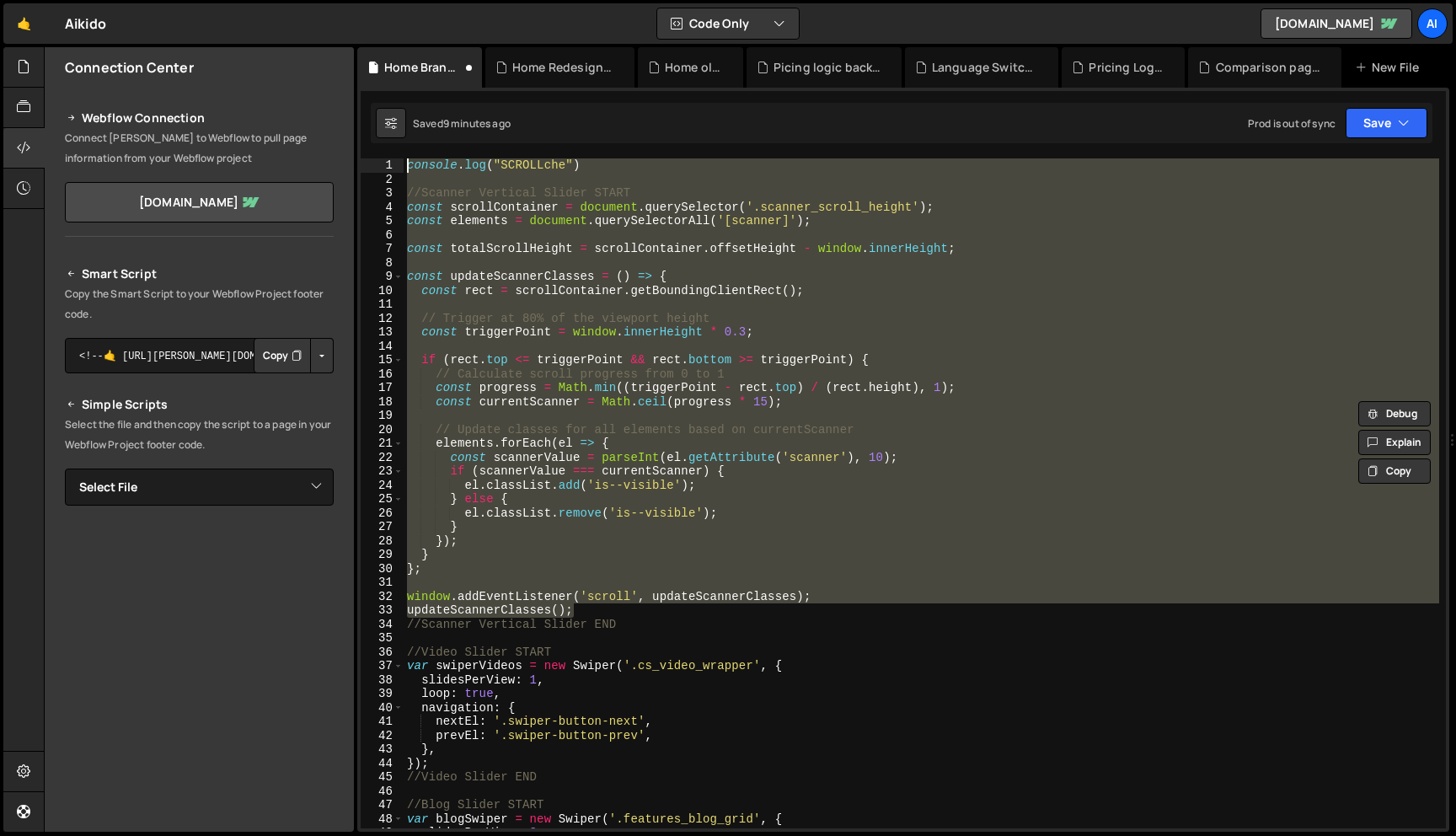
scroll to position [0, 0]
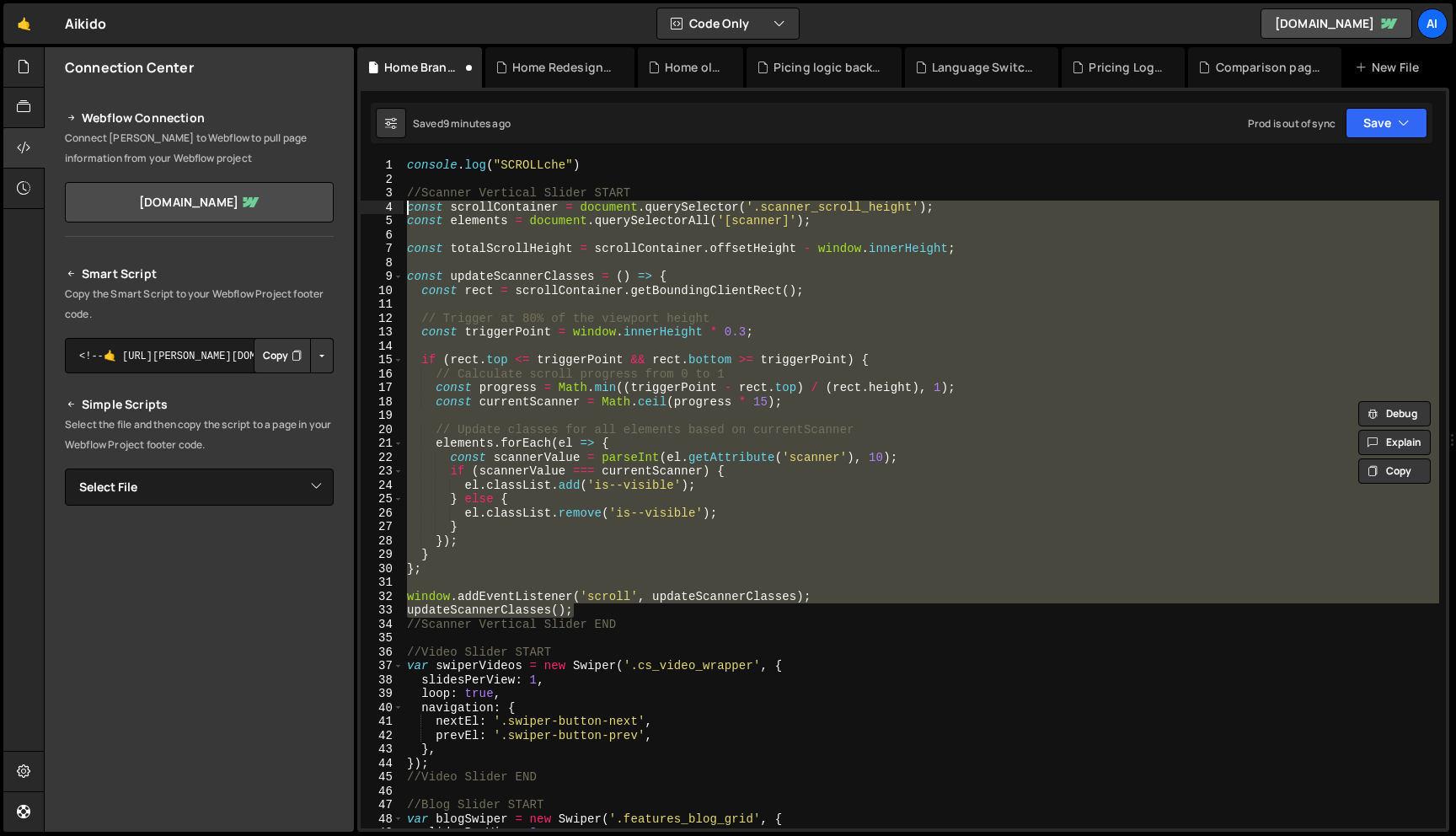
drag, startPoint x: 579, startPoint y: 555, endPoint x: 402, endPoint y: 211, distance: 386.9
click at [402, 211] on div "} }); 1 2 3 4 5 6 7 8 9 10 11 12 13 14 15 16 17 18 19 20 21 22 23 24 25 26 27 2…" at bounding box center [903, 494] width 1085 height 670
paste textarea "updateScannerClasses("
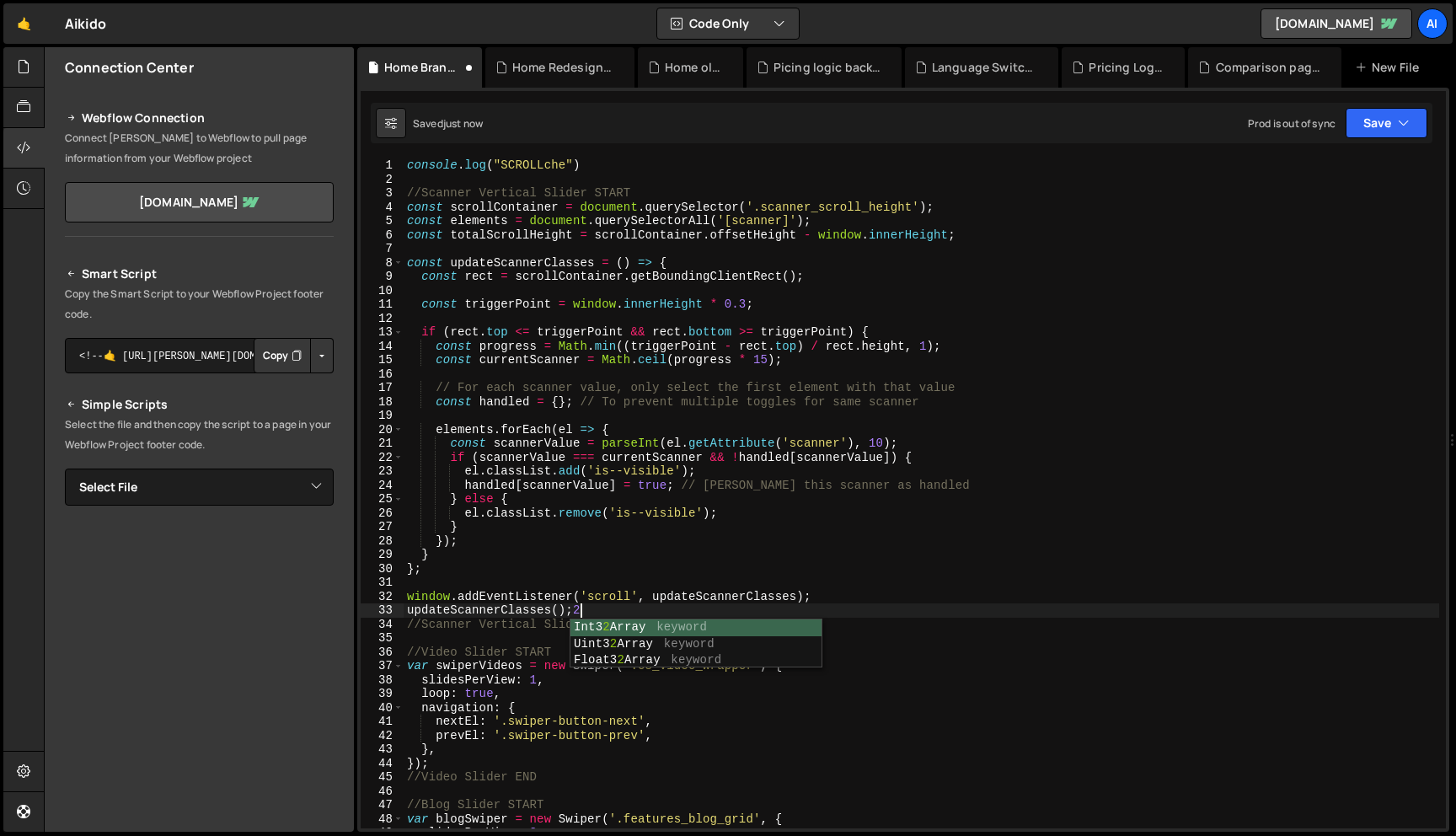
scroll to position [0, 11]
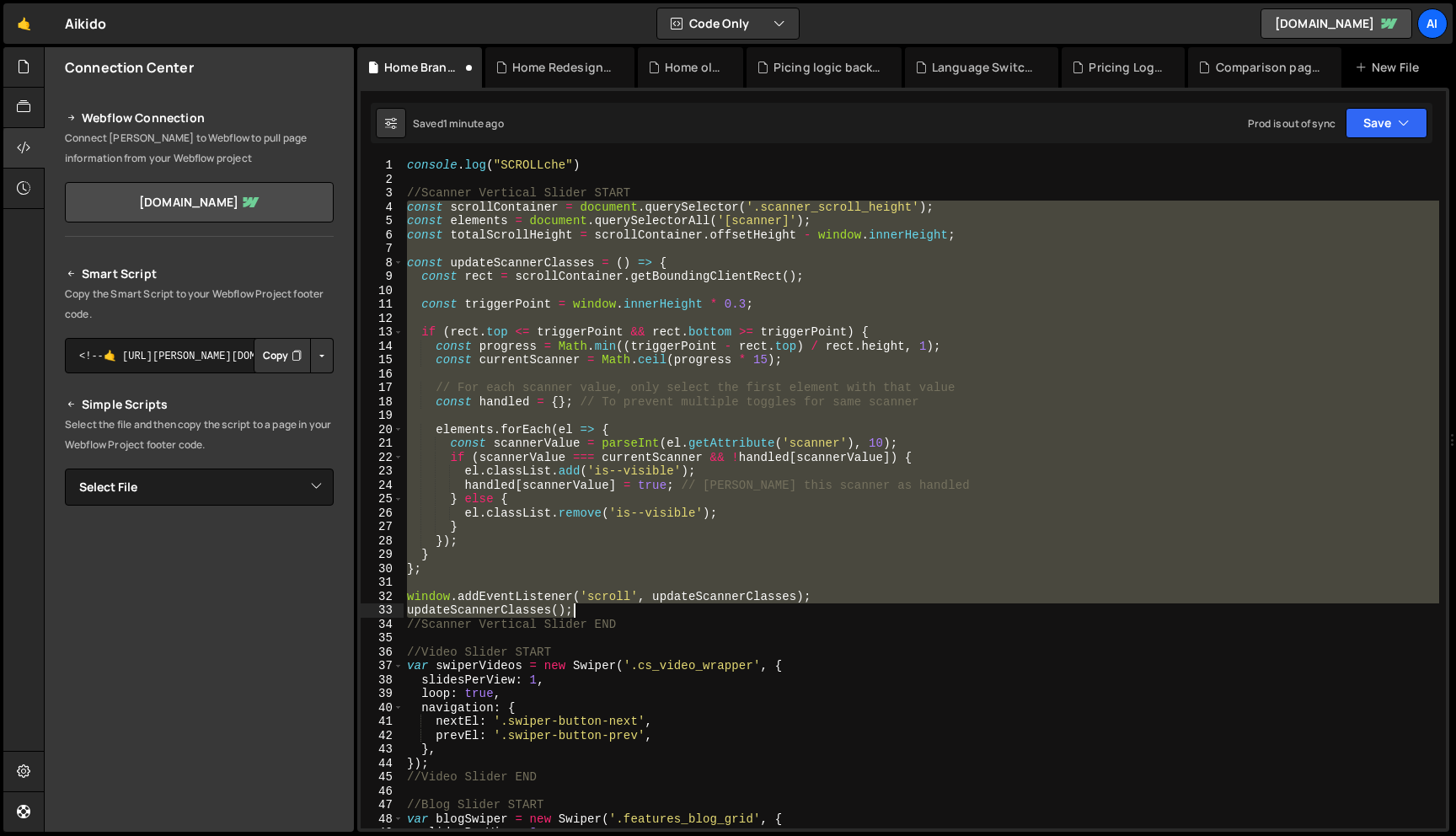
drag, startPoint x: 405, startPoint y: 209, endPoint x: 678, endPoint y: 610, distance: 485.1
click at [678, 610] on div "console . log ( "SCROLLche" ) //Scanner Vertical Slider START const scrollConta…" at bounding box center [922, 508] width 1036 height 698
paste textarea
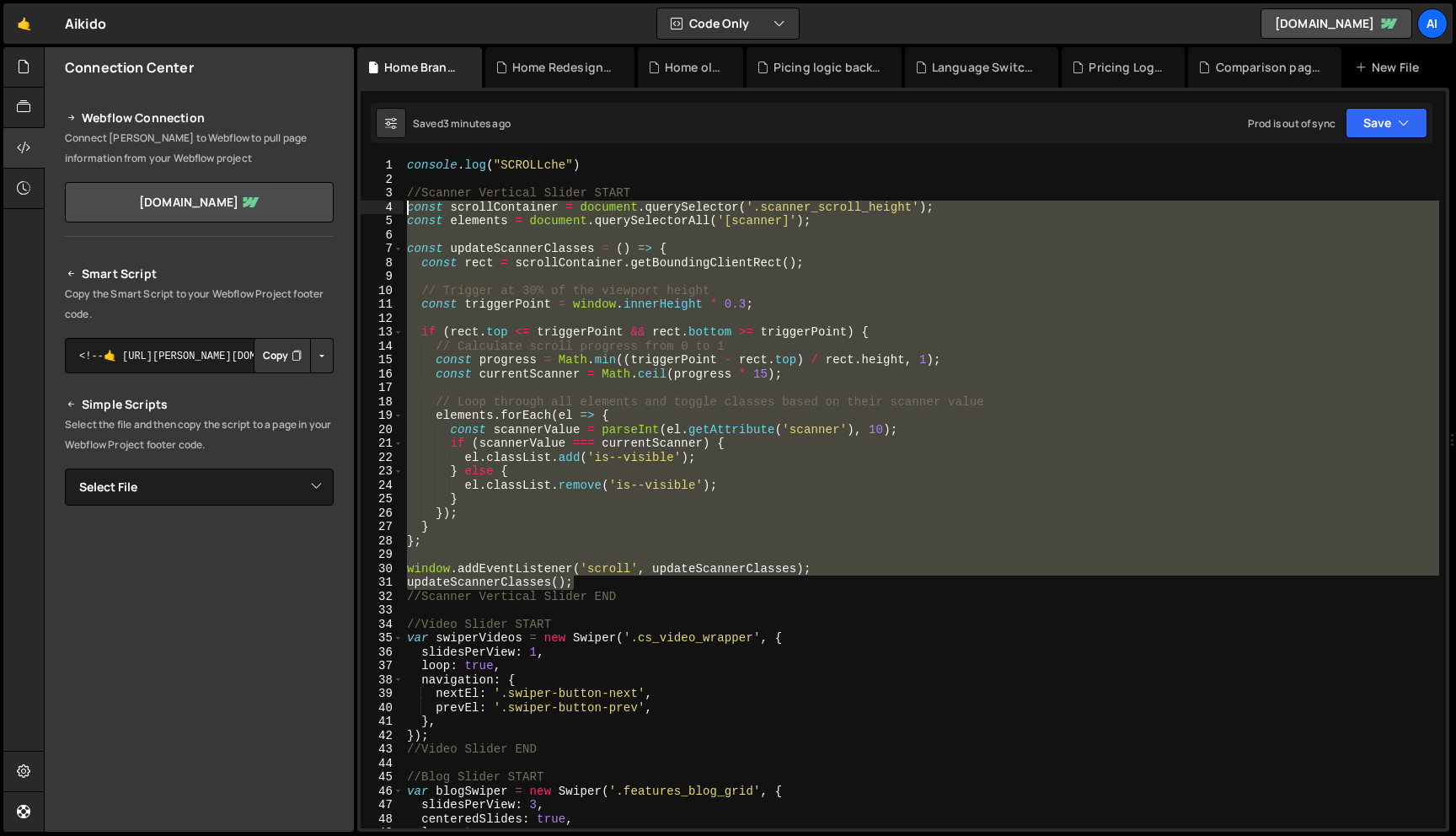
drag, startPoint x: 579, startPoint y: 584, endPoint x: 392, endPoint y: 203, distance: 424.4
click at [392, 203] on div "updateScannerClasses(); 1 2 3 4 5 6 7 8 9 10 11 12 13 14 15 16 17 18 19 20 21 2…" at bounding box center [903, 494] width 1085 height 670
paste textarea "updateScannerClasses("
type textarea "updateScannerClasses();"
